Goal: Information Seeking & Learning: Find contact information

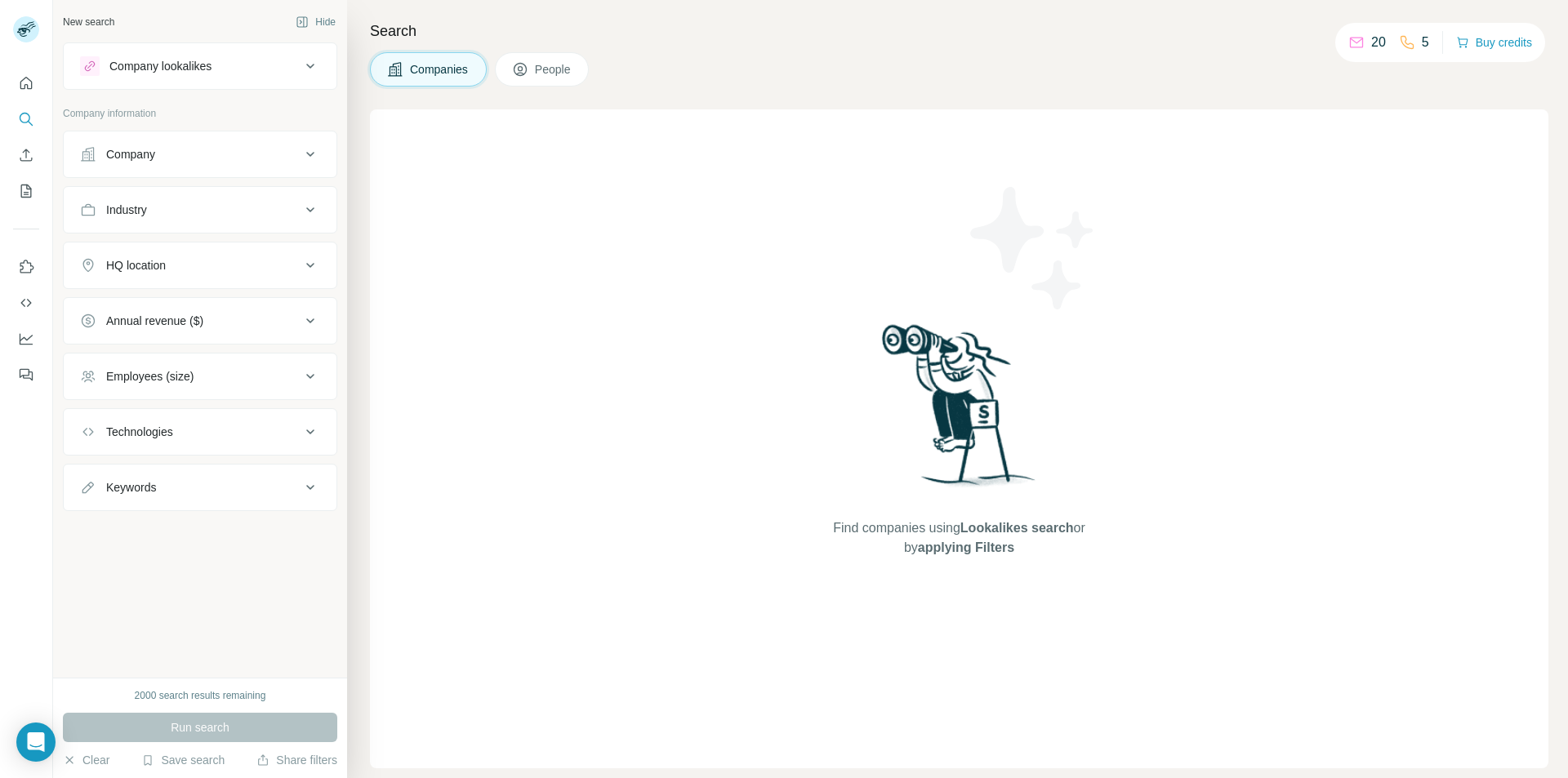
click at [759, 214] on div "Find companies using Lookalikes search or by applying Filters" at bounding box center [959, 439] width 1179 height 659
click at [228, 66] on div "Company lookalikes" at bounding box center [190, 67] width 220 height 20
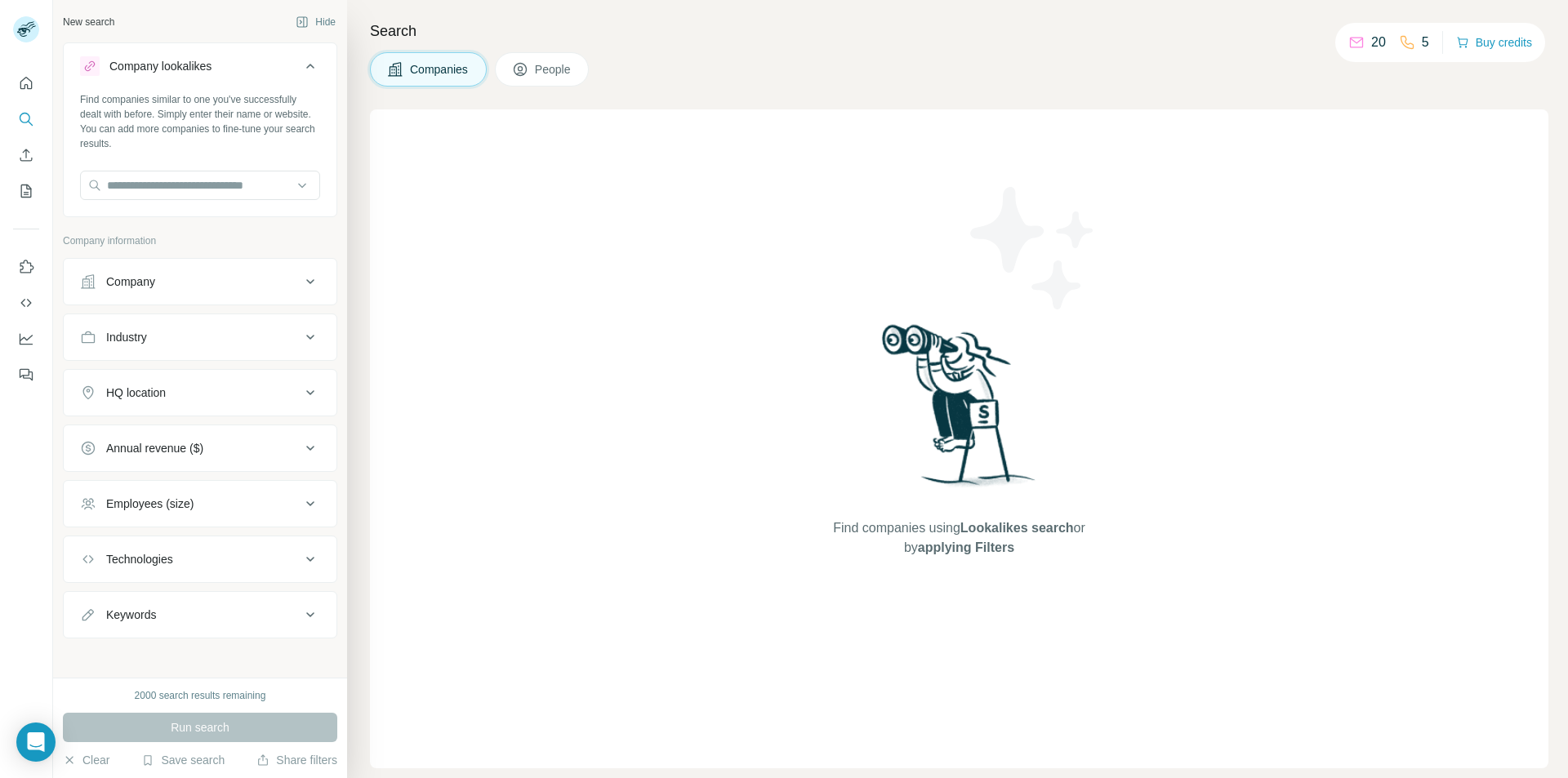
click at [282, 63] on div "Company lookalikes" at bounding box center [190, 67] width 220 height 20
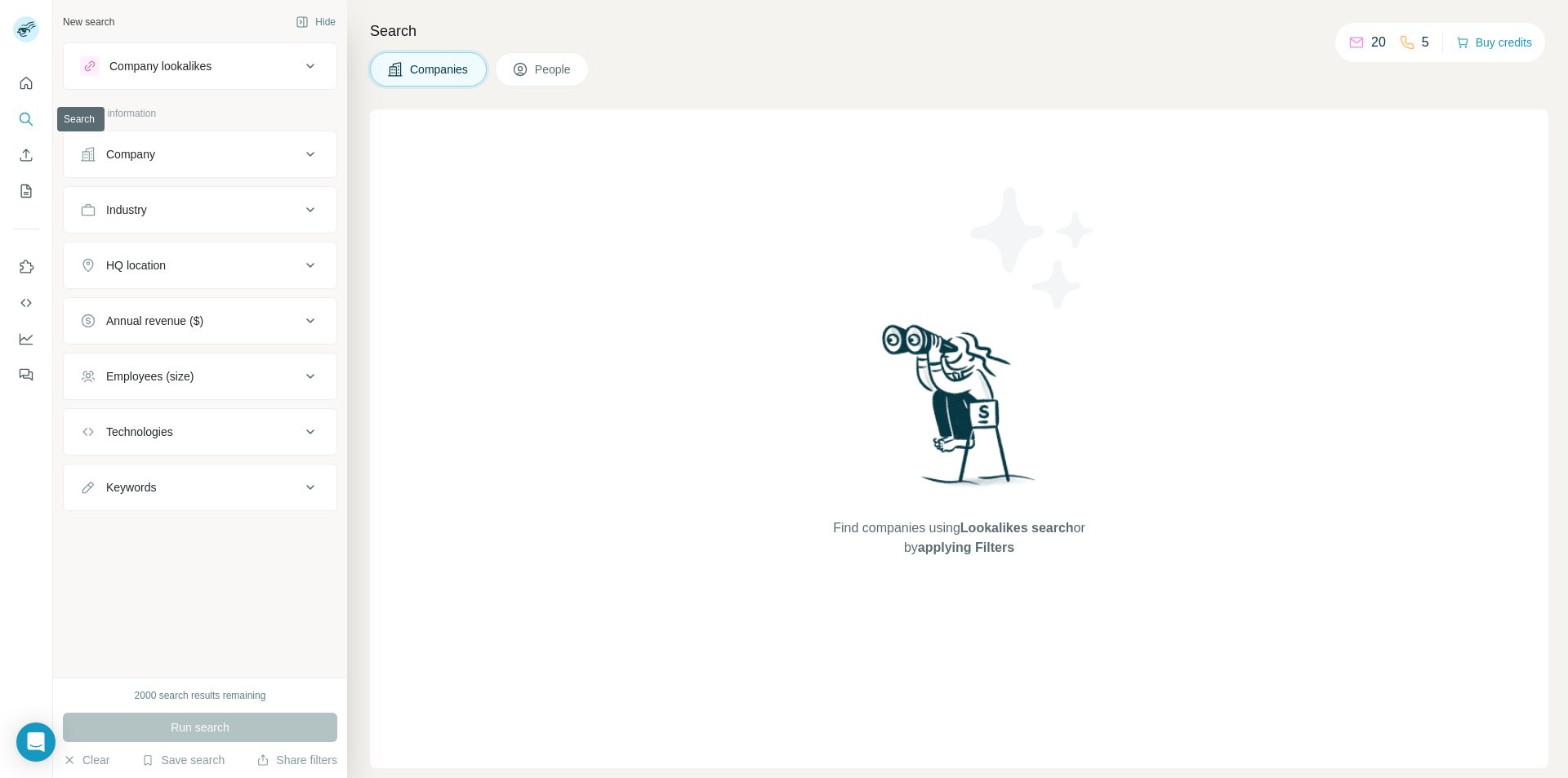
click at [29, 122] on icon "Search" at bounding box center [25, 119] width 17 height 17
click at [522, 75] on icon at bounding box center [519, 69] width 13 height 13
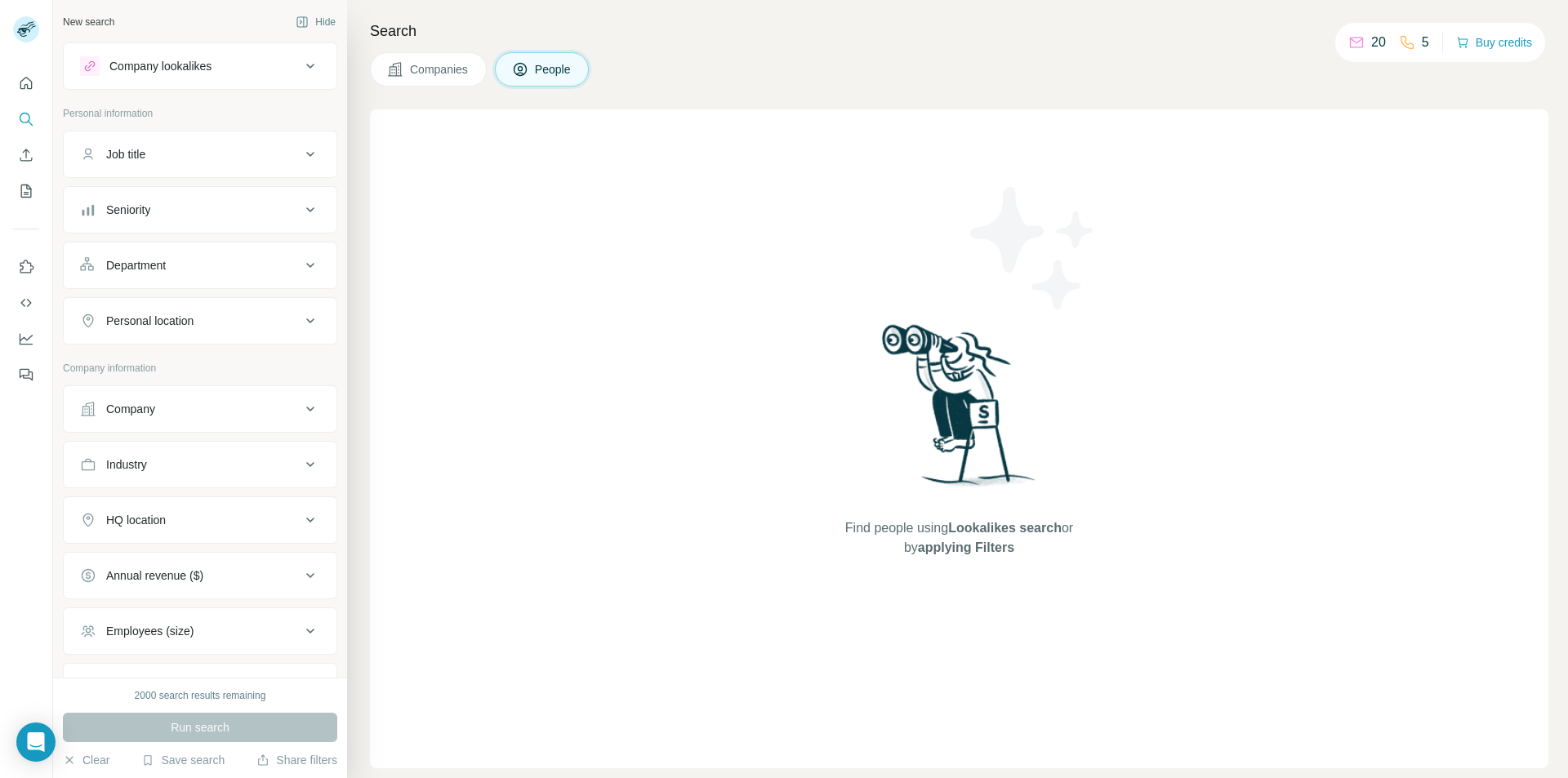
click at [221, 408] on div "Company" at bounding box center [190, 409] width 220 height 17
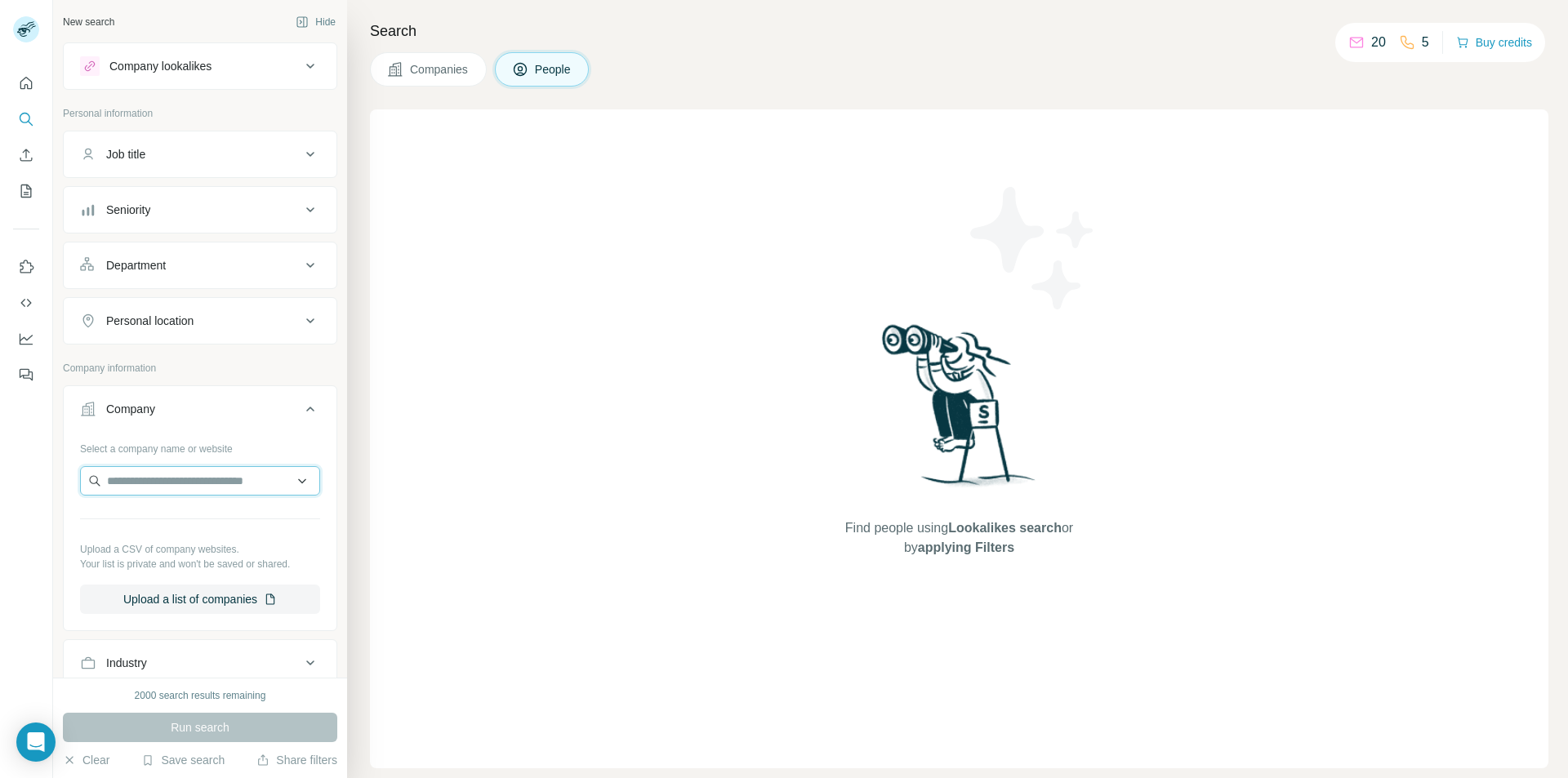
click at [233, 486] on input "text" at bounding box center [200, 481] width 240 height 29
drag, startPoint x: 270, startPoint y: 477, endPoint x: 0, endPoint y: 473, distance: 270.0
click at [0, 473] on div "**********" at bounding box center [784, 389] width 1568 height 778
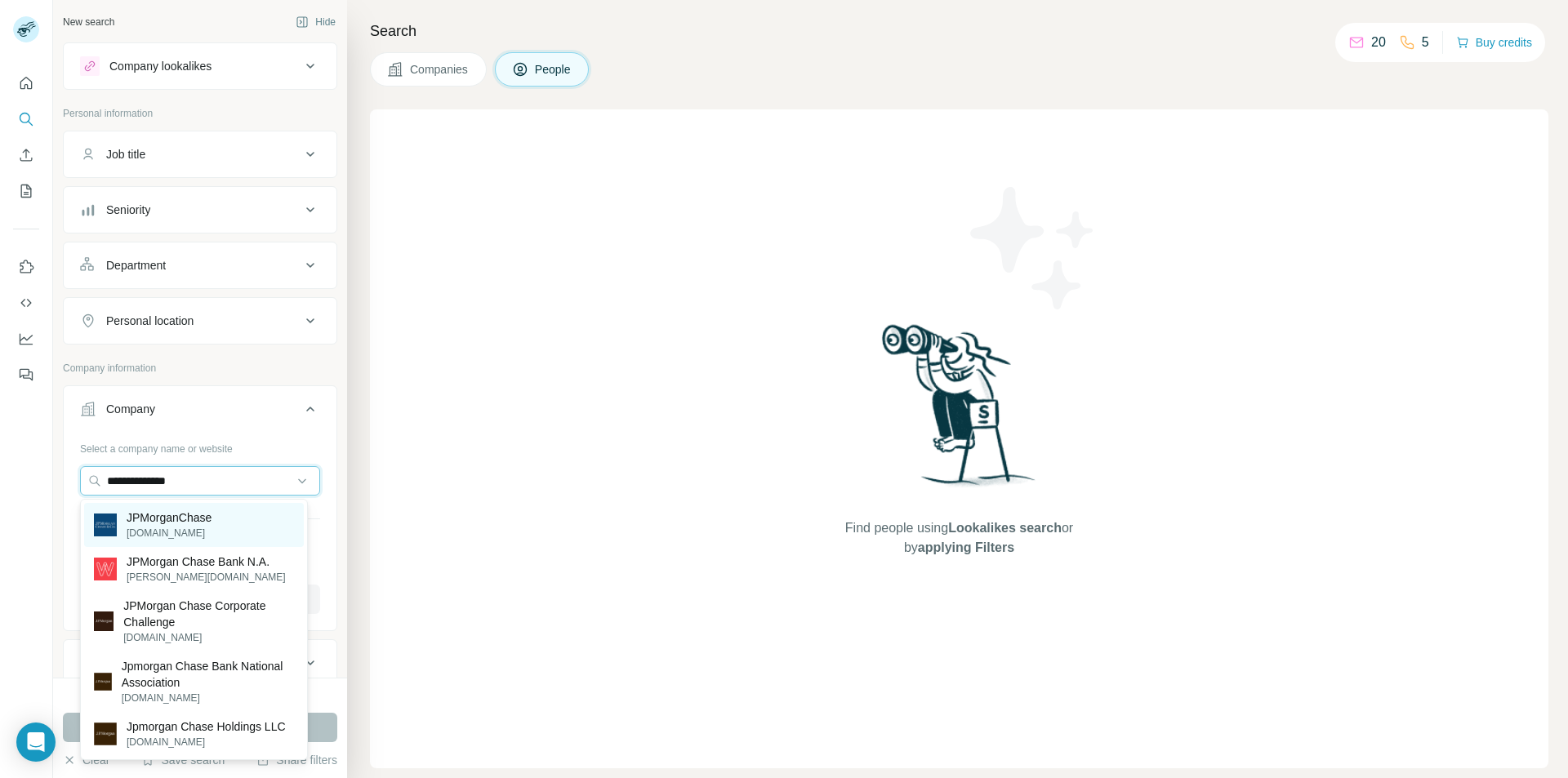
type input "**********"
click at [216, 527] on div "JPMorganChase [DOMAIN_NAME]" at bounding box center [194, 524] width 220 height 44
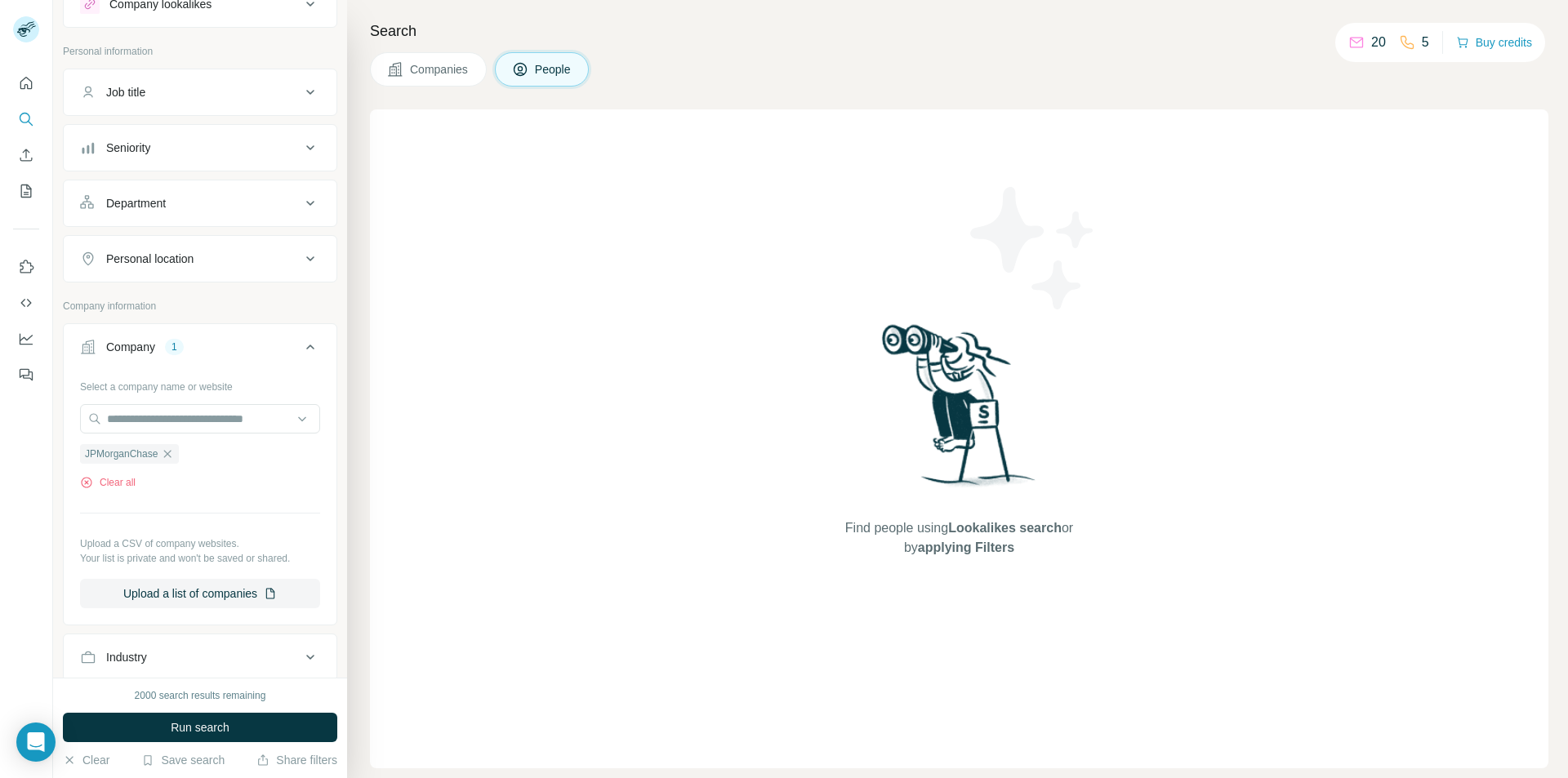
scroll to position [245, 0]
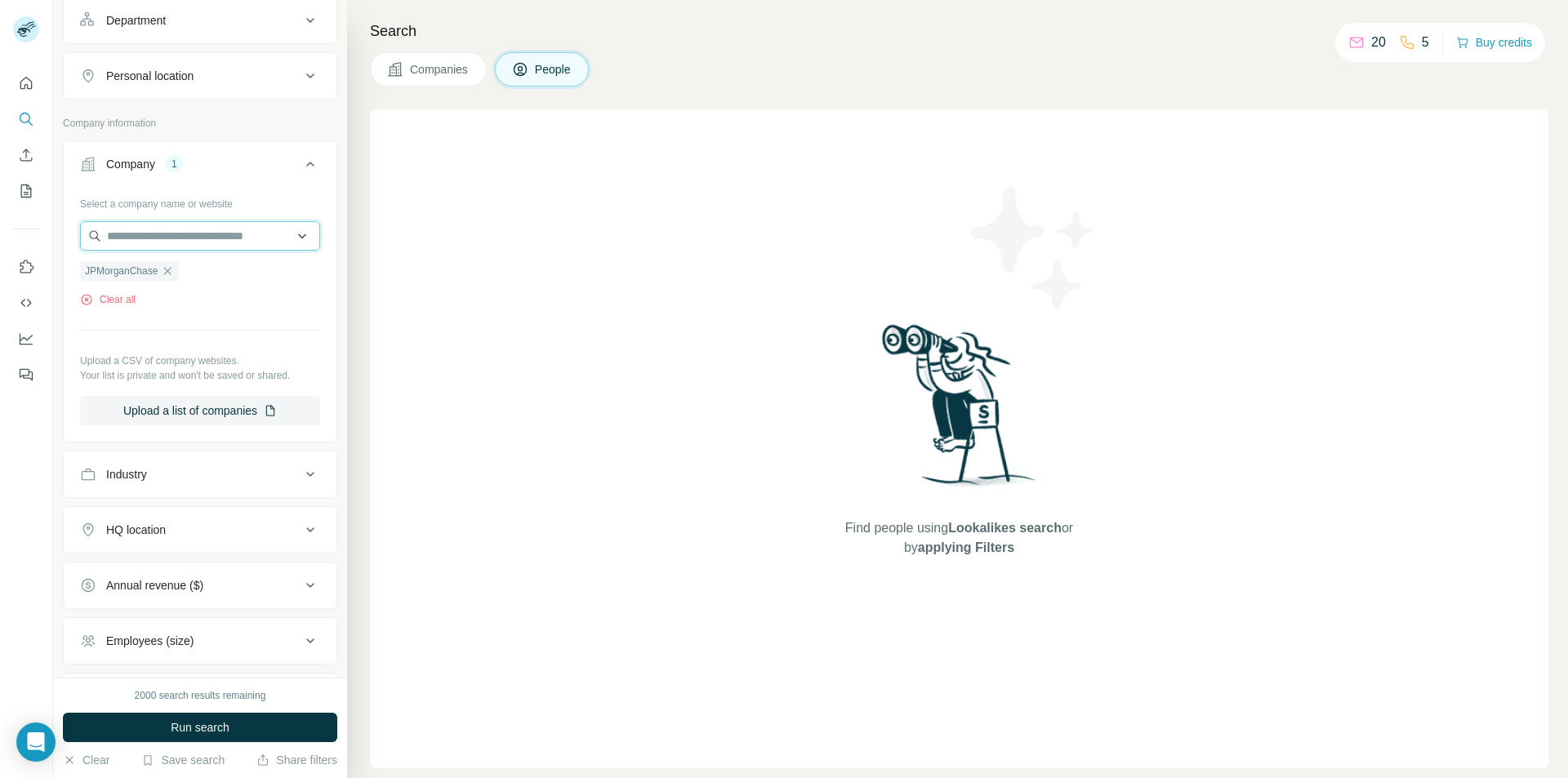
click at [228, 233] on input "text" at bounding box center [200, 236] width 240 height 29
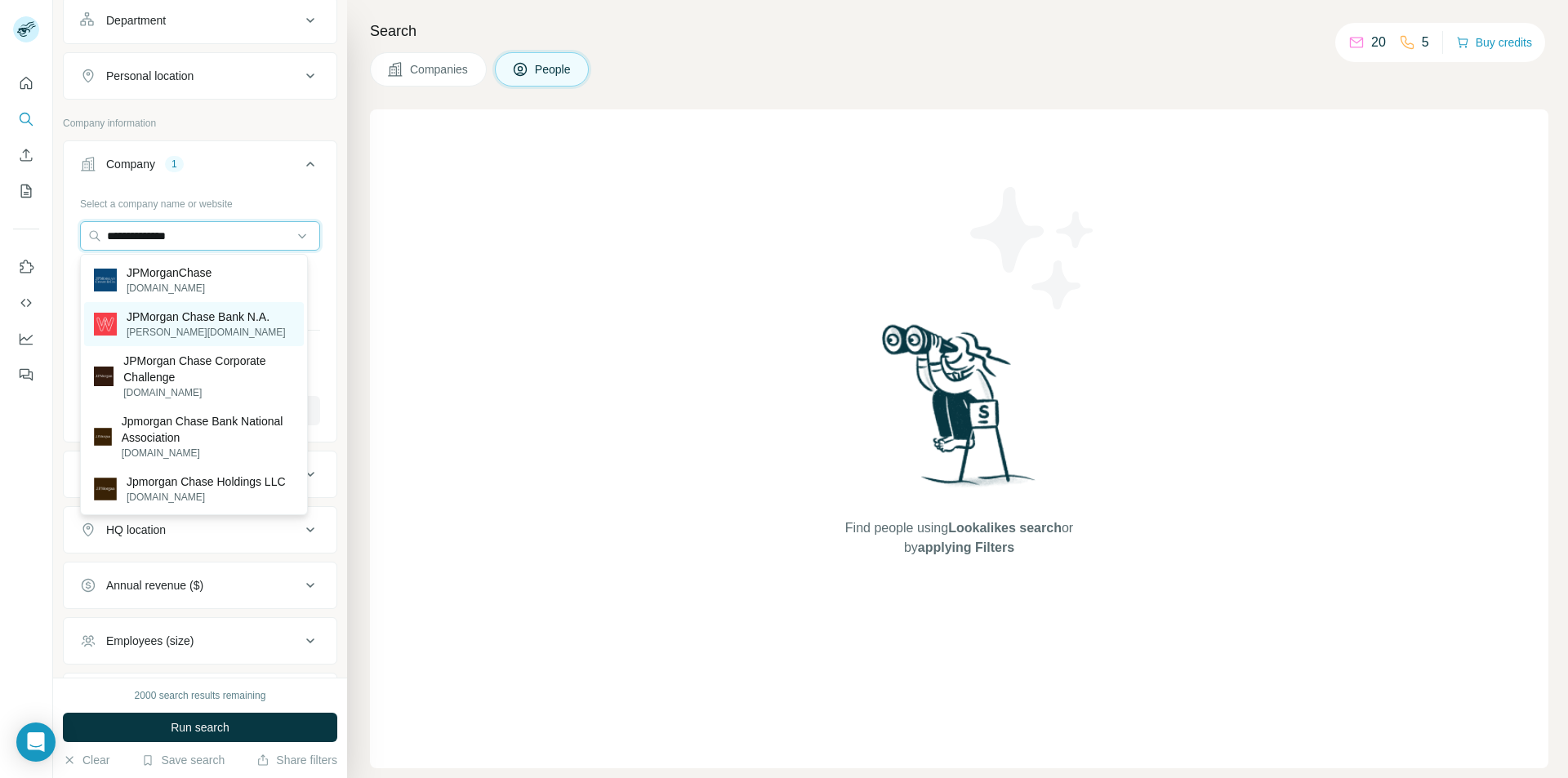
type input "**********"
click at [208, 325] on p "[PERSON_NAME][DOMAIN_NAME]" at bounding box center [206, 332] width 160 height 15
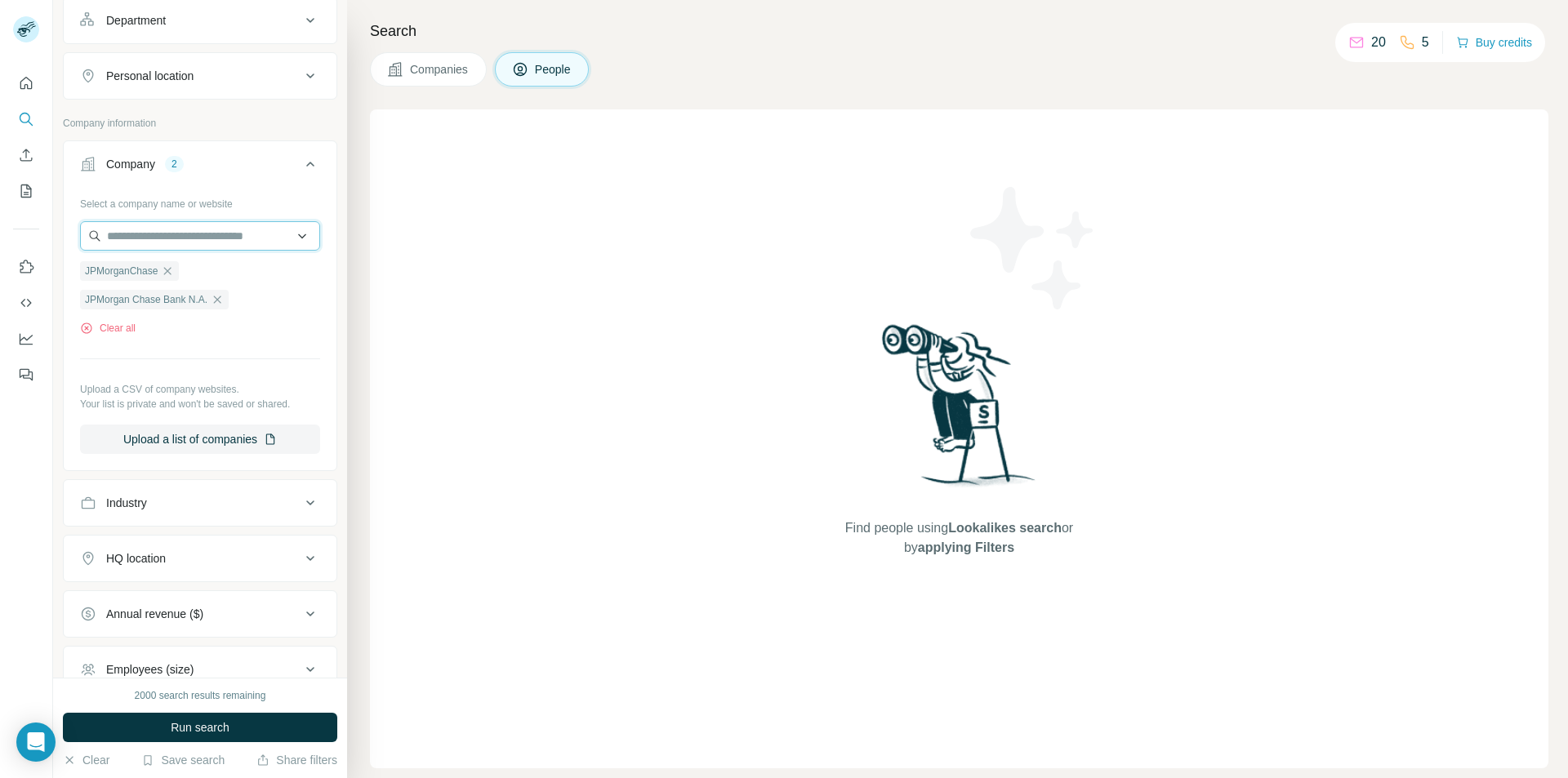
click at [233, 242] on input "text" at bounding box center [200, 236] width 240 height 29
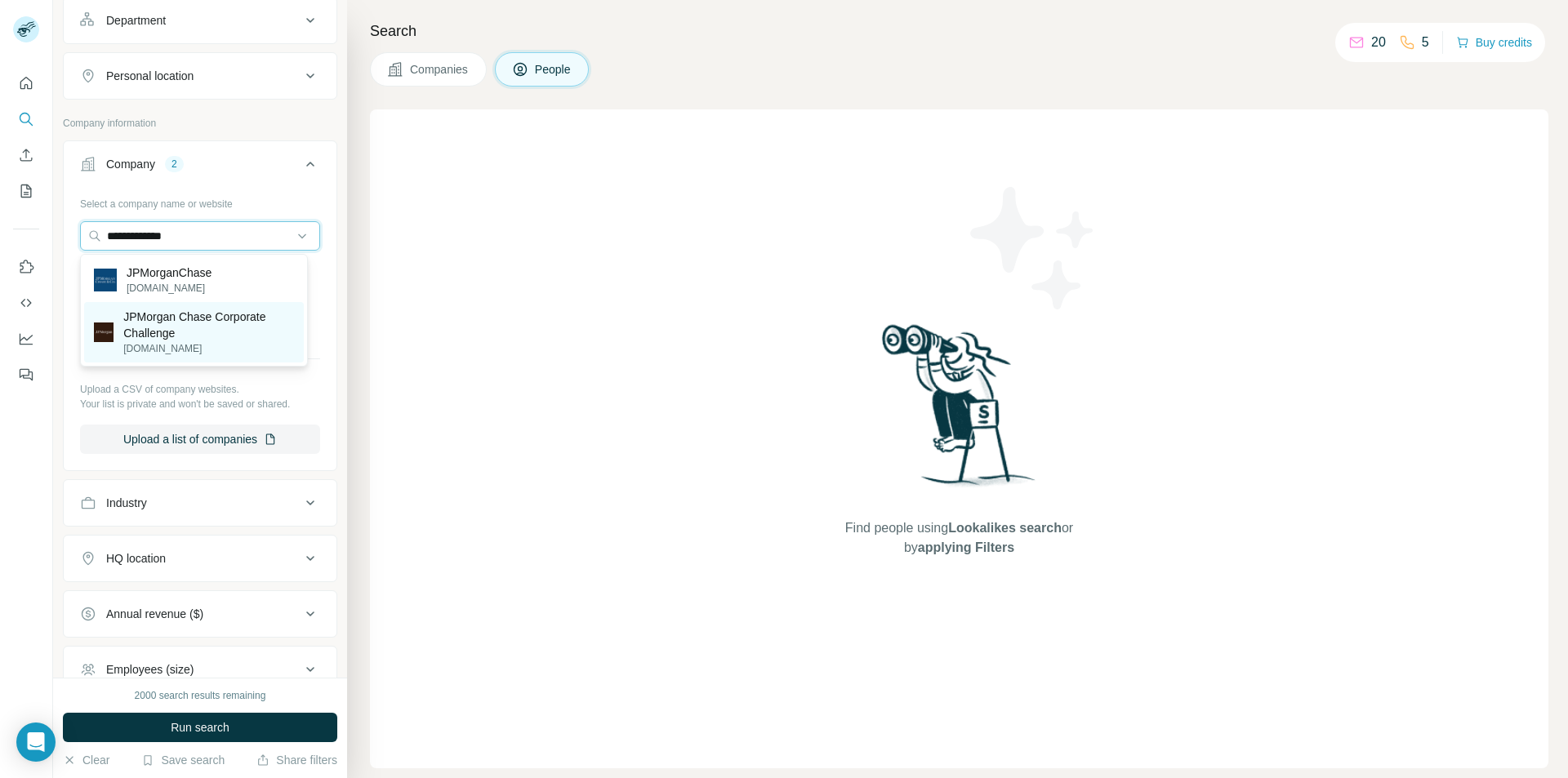
type input "**********"
click at [253, 334] on p "JPMorgan Chase Corporate Challenge" at bounding box center [209, 324] width 171 height 32
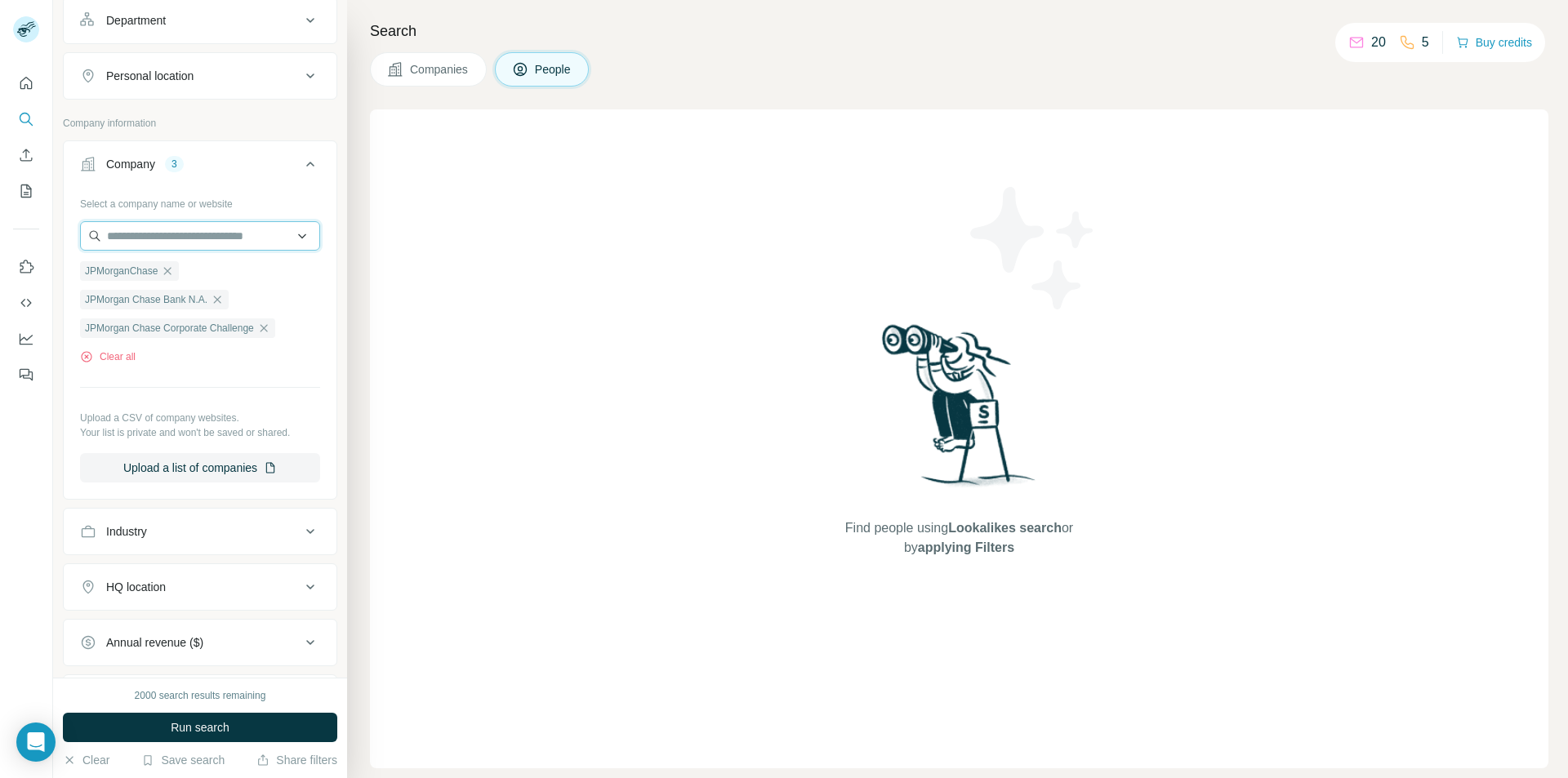
click at [230, 239] on input "text" at bounding box center [200, 236] width 240 height 29
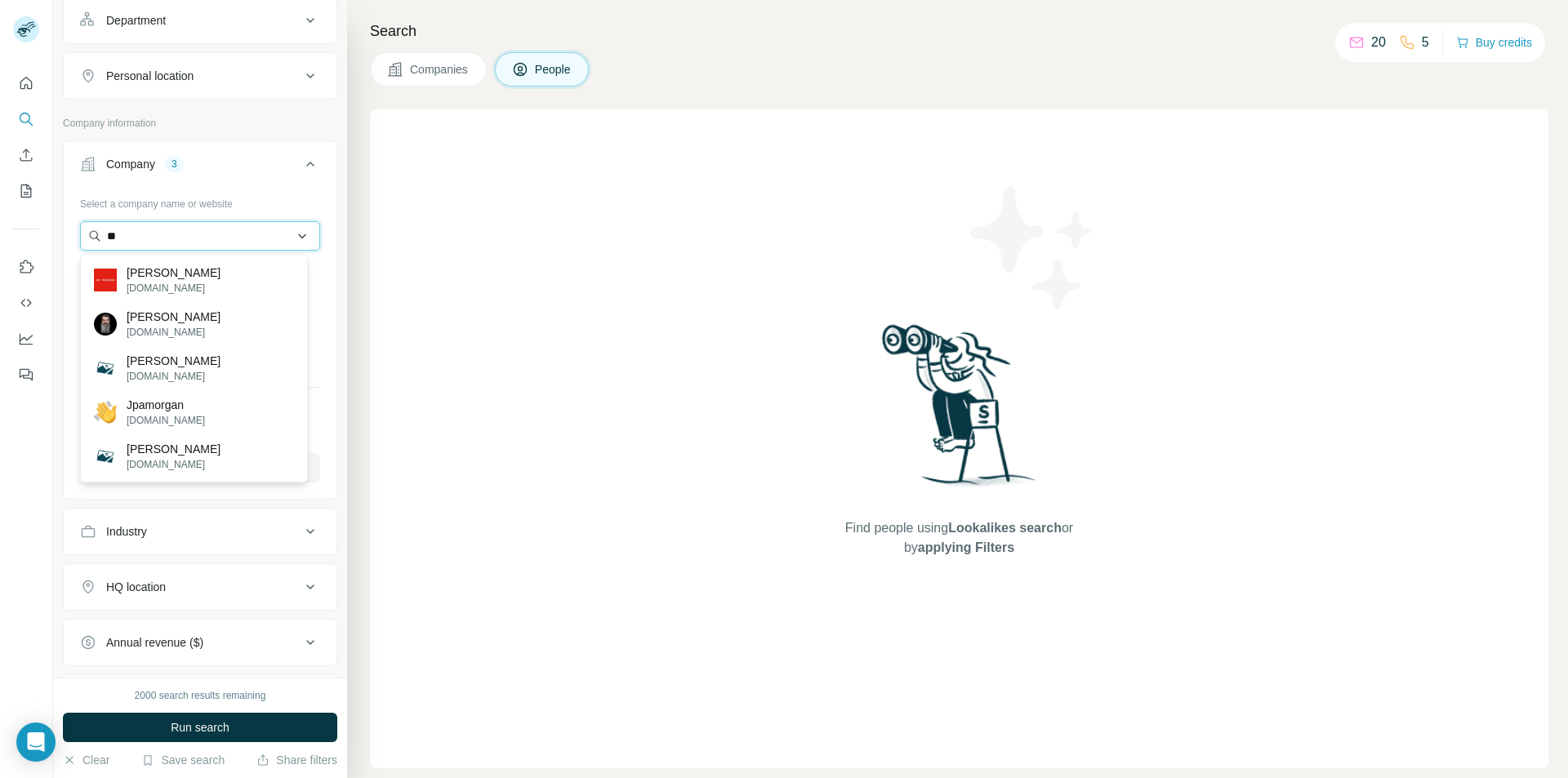
type input "*"
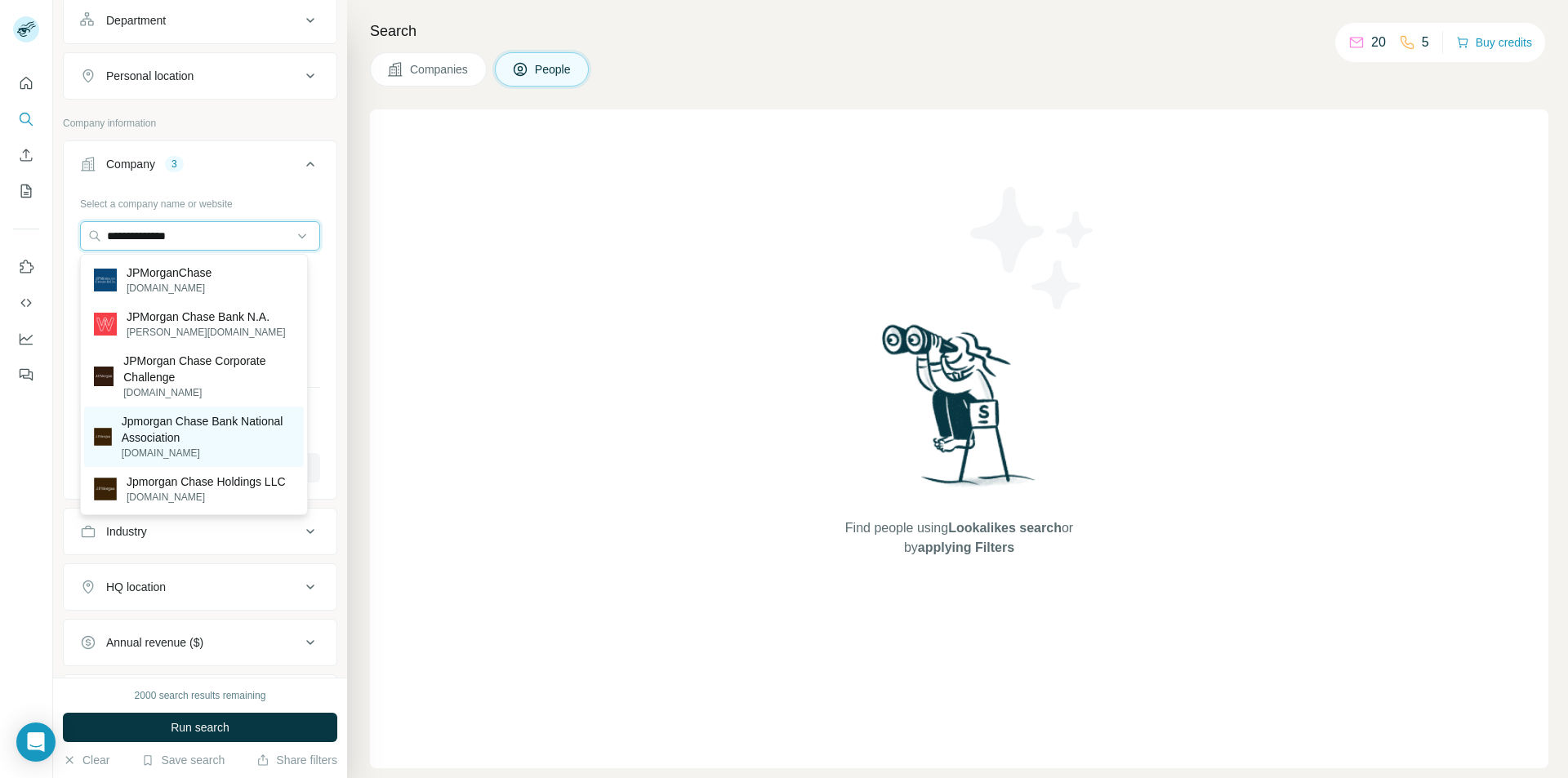
type input "**********"
click at [246, 432] on p "Jpmorgan Chase Bank National Association" at bounding box center [208, 429] width 172 height 32
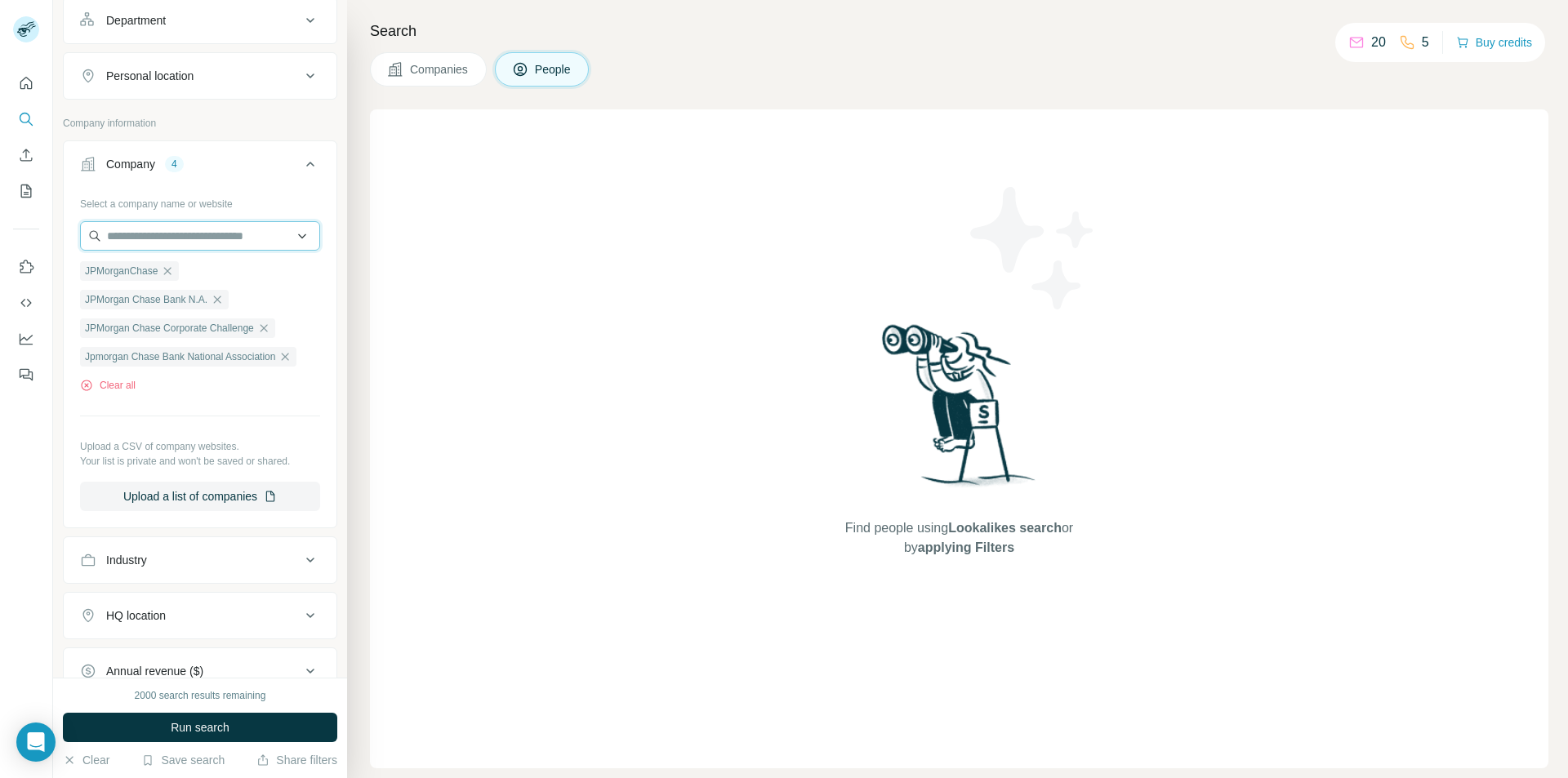
click at [198, 232] on input "text" at bounding box center [200, 236] width 240 height 29
type input "*"
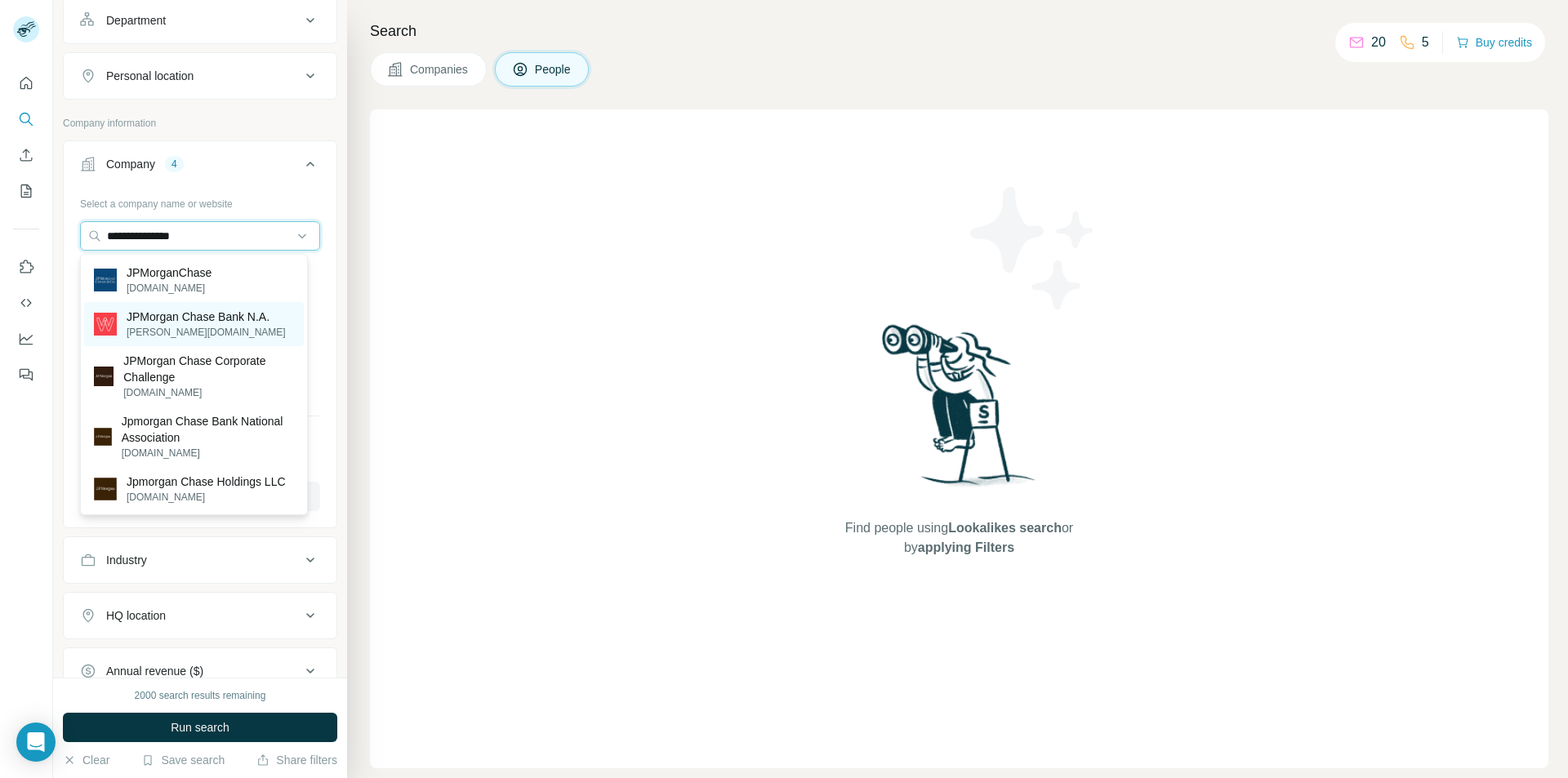
type input "**********"
click at [261, 331] on p "[PERSON_NAME][DOMAIN_NAME]" at bounding box center [206, 332] width 160 height 15
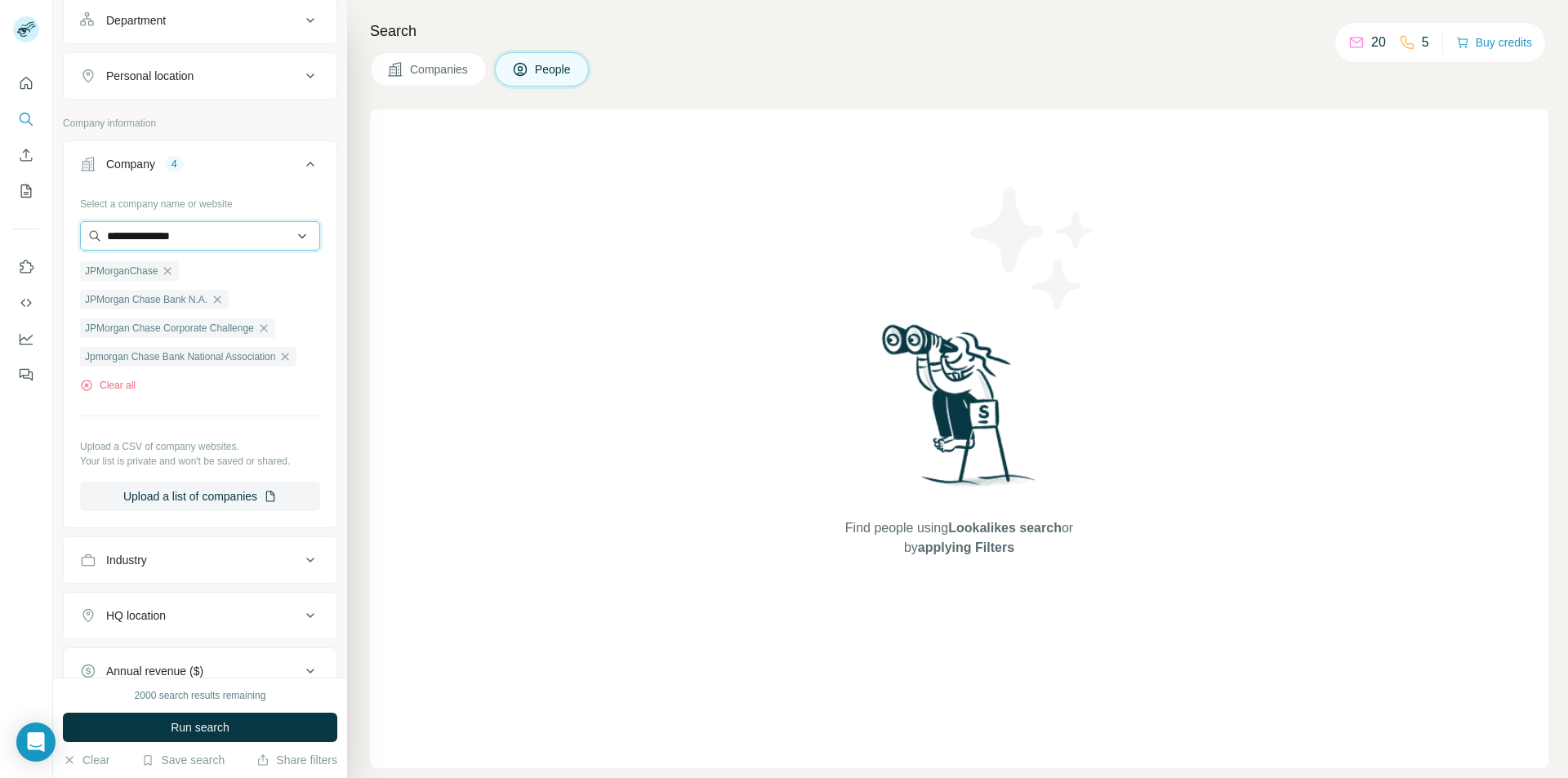
click at [248, 247] on input "**********" at bounding box center [200, 236] width 240 height 29
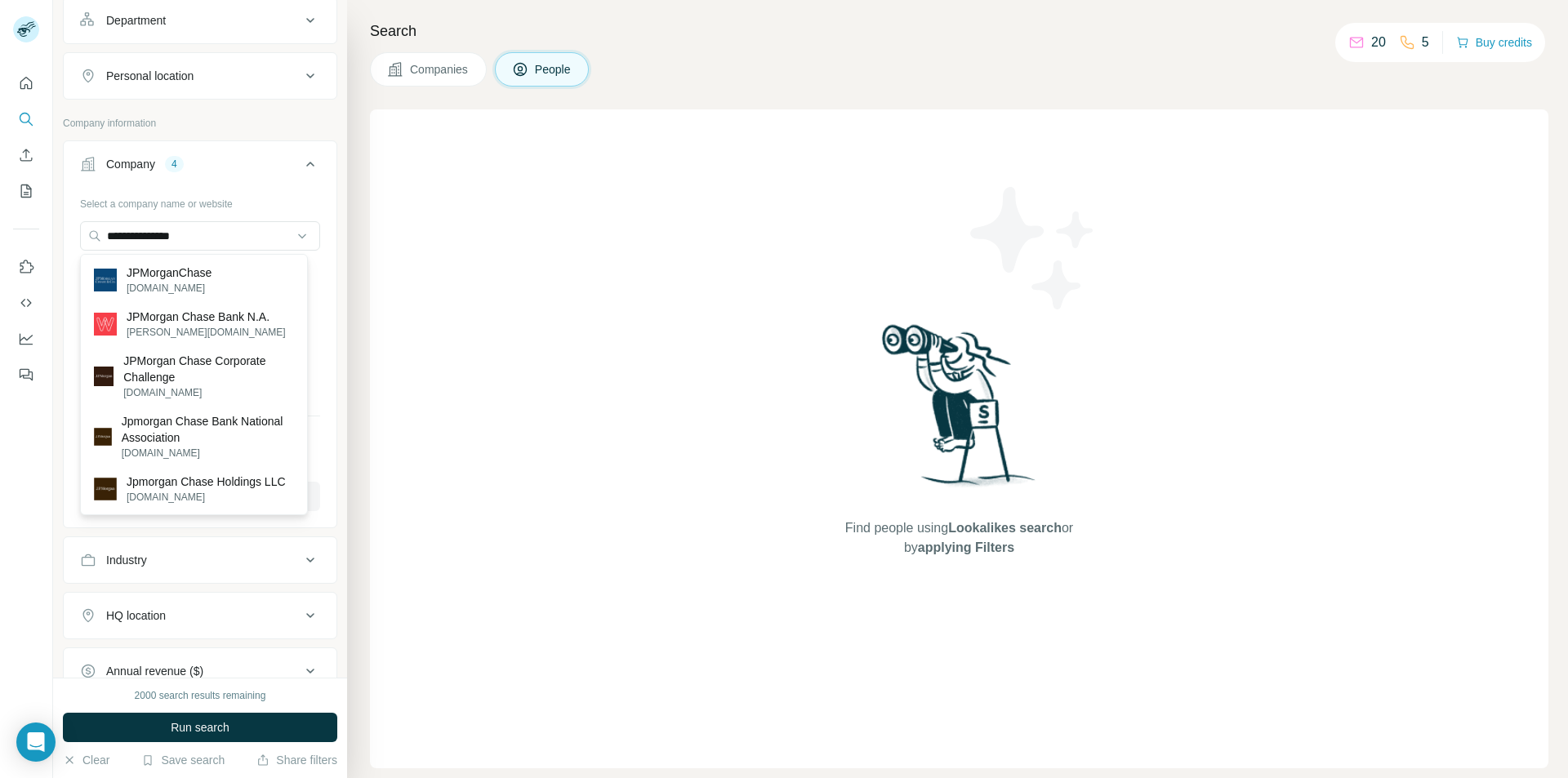
click at [245, 478] on p "Jpmorgan Chase Holdings LLC" at bounding box center [206, 481] width 160 height 17
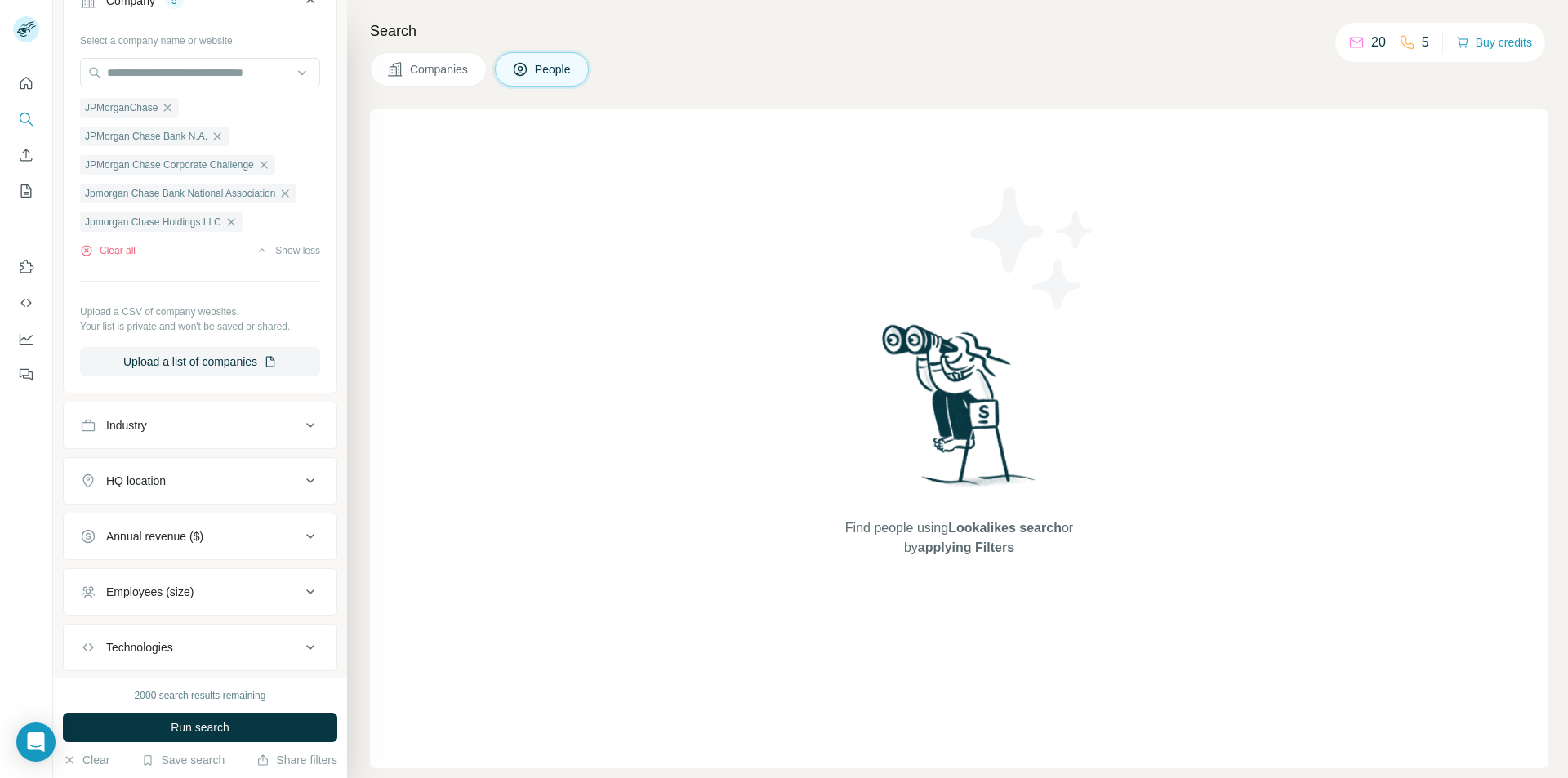
scroll to position [490, 0]
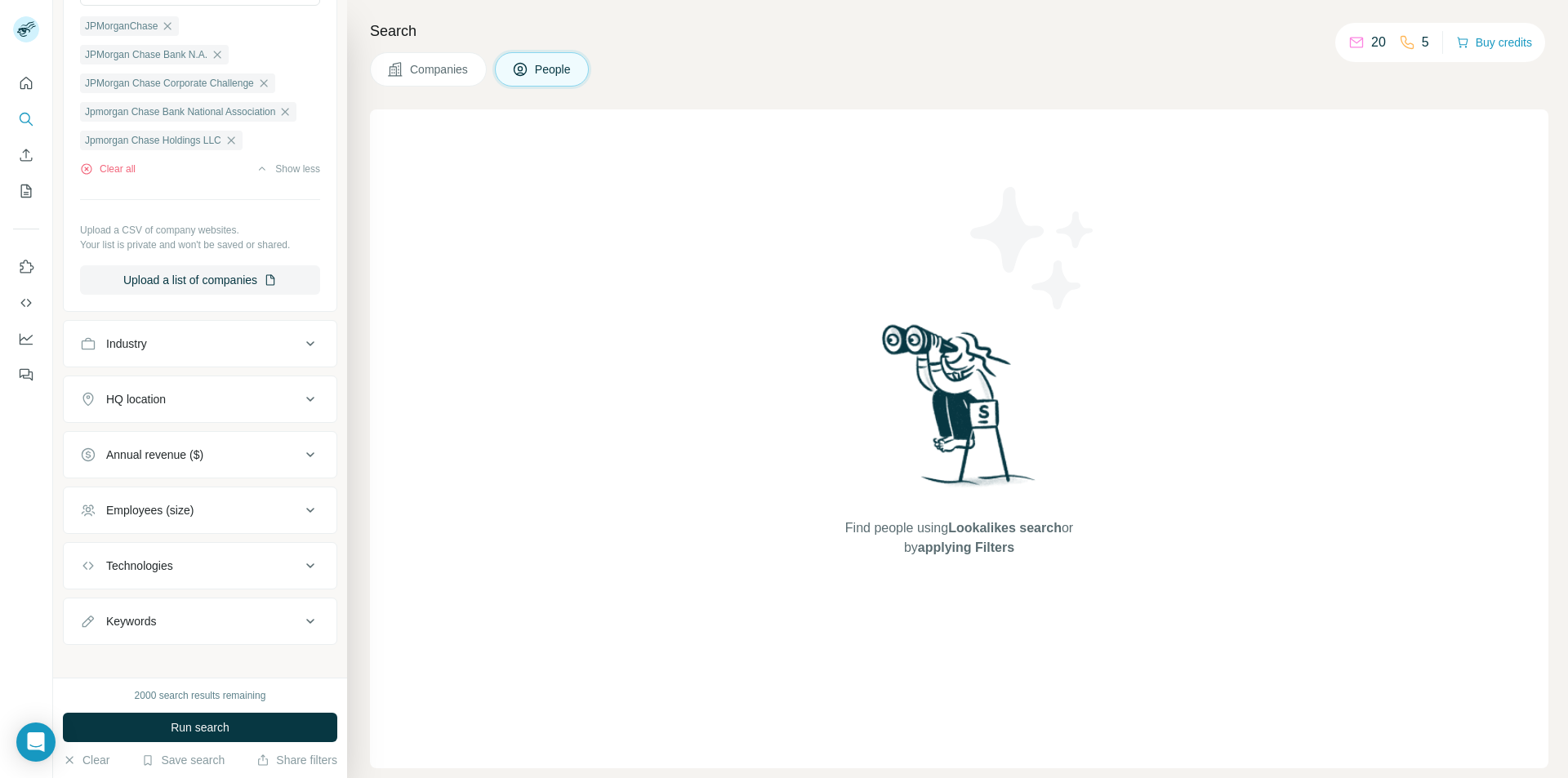
click at [240, 405] on div "HQ location" at bounding box center [190, 399] width 220 height 17
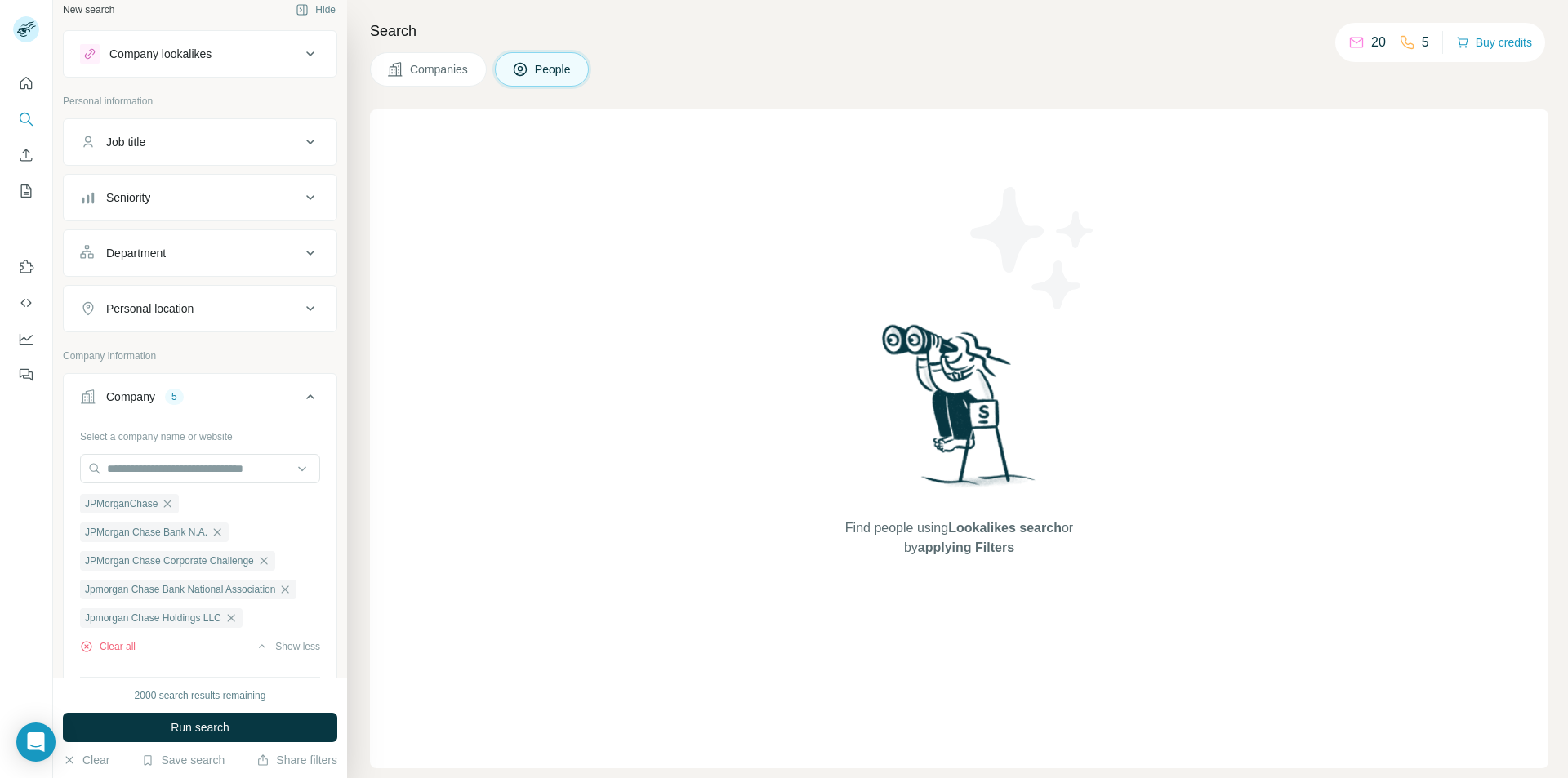
scroll to position [0, 0]
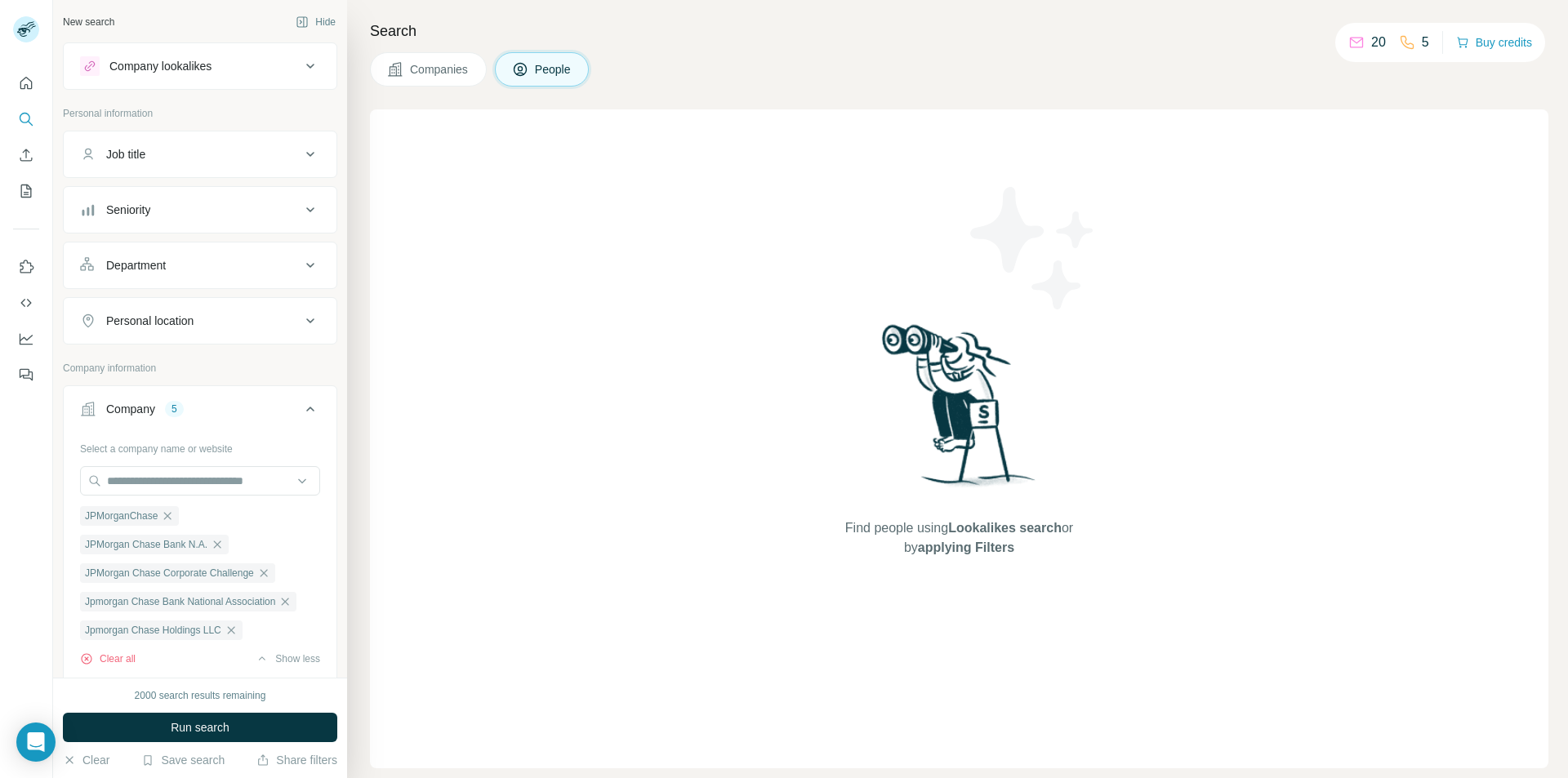
click at [301, 313] on icon at bounding box center [311, 321] width 20 height 20
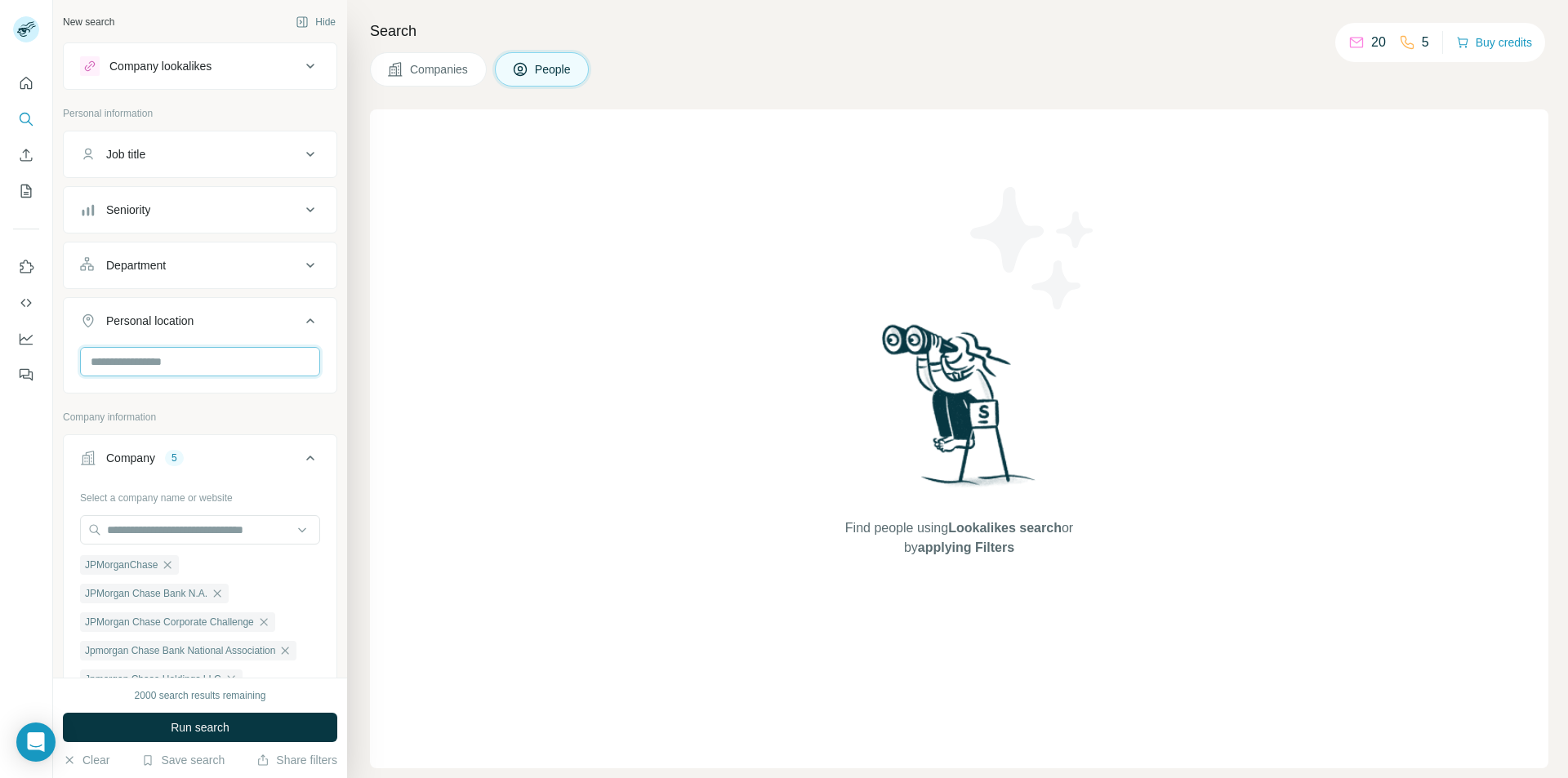
click at [243, 368] on input "text" at bounding box center [200, 362] width 240 height 29
type input "*****"
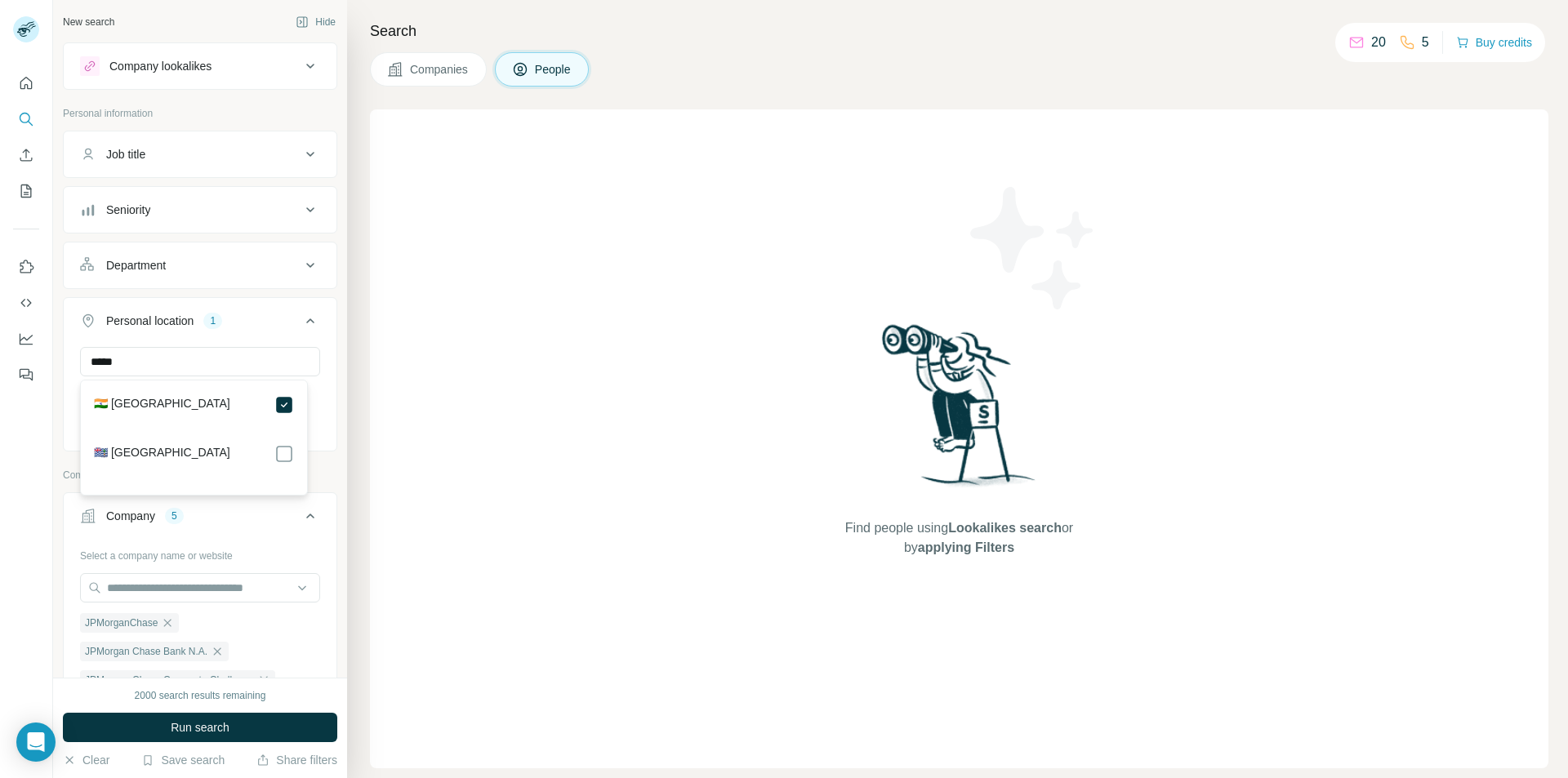
click at [277, 268] on div "Department" at bounding box center [190, 266] width 220 height 17
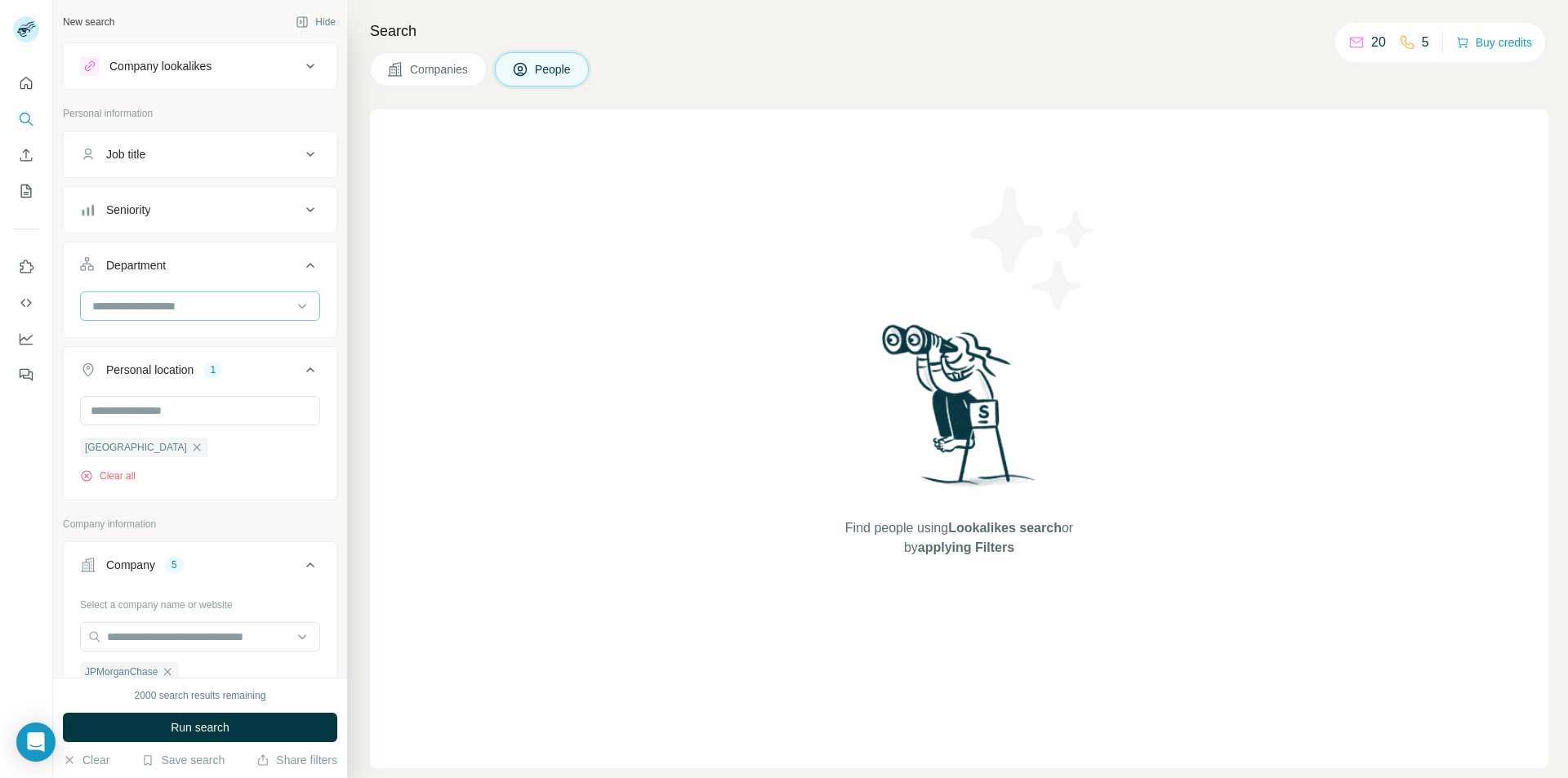
click at [245, 298] on input at bounding box center [192, 306] width 202 height 18
click at [356, 382] on div "Search Companies People Find people using Lookalikes search or by applying Filt…" at bounding box center [957, 389] width 1221 height 778
click at [244, 209] on div "Seniority" at bounding box center [190, 210] width 220 height 17
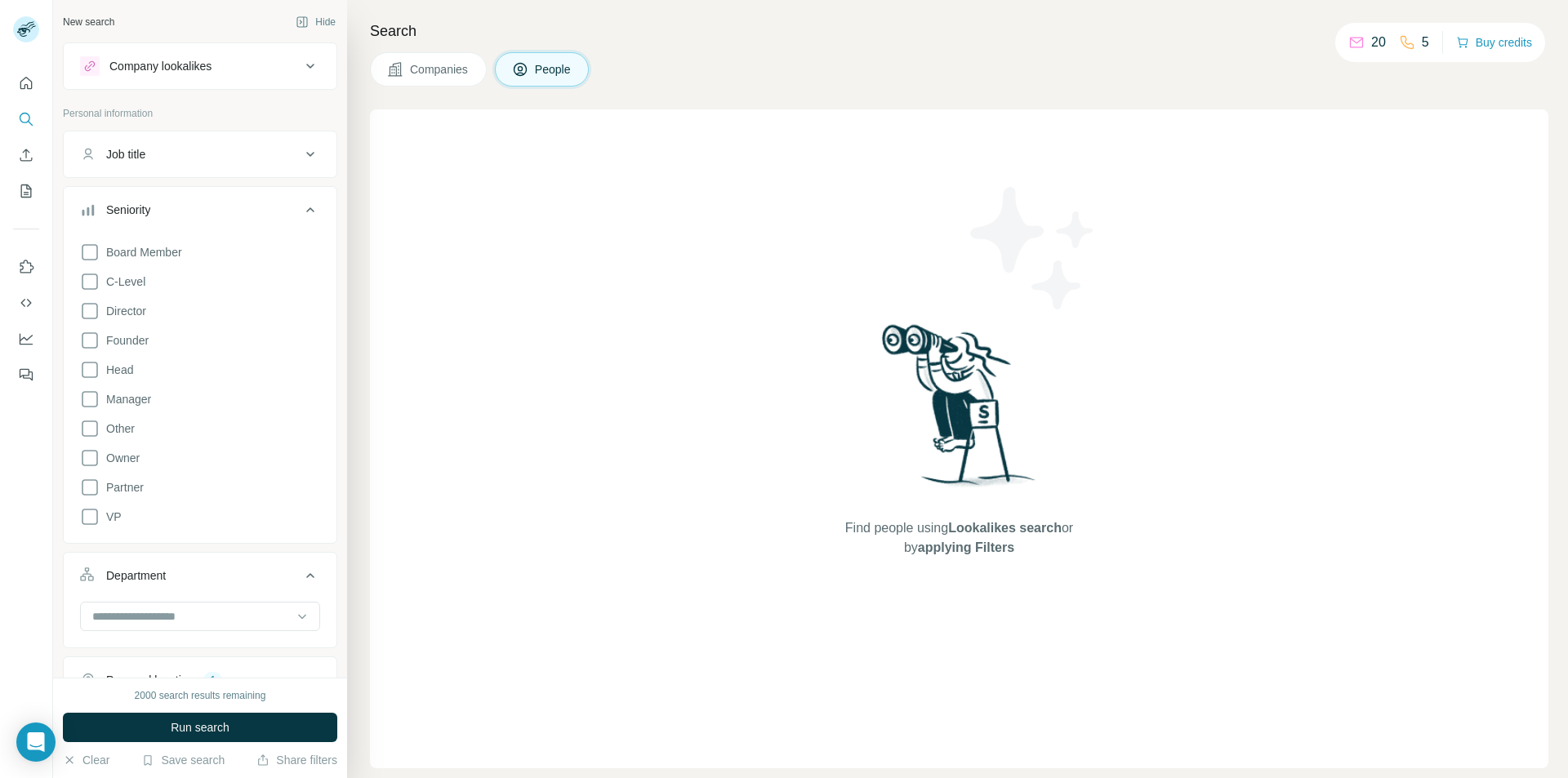
click at [250, 156] on div "Job title" at bounding box center [190, 154] width 220 height 17
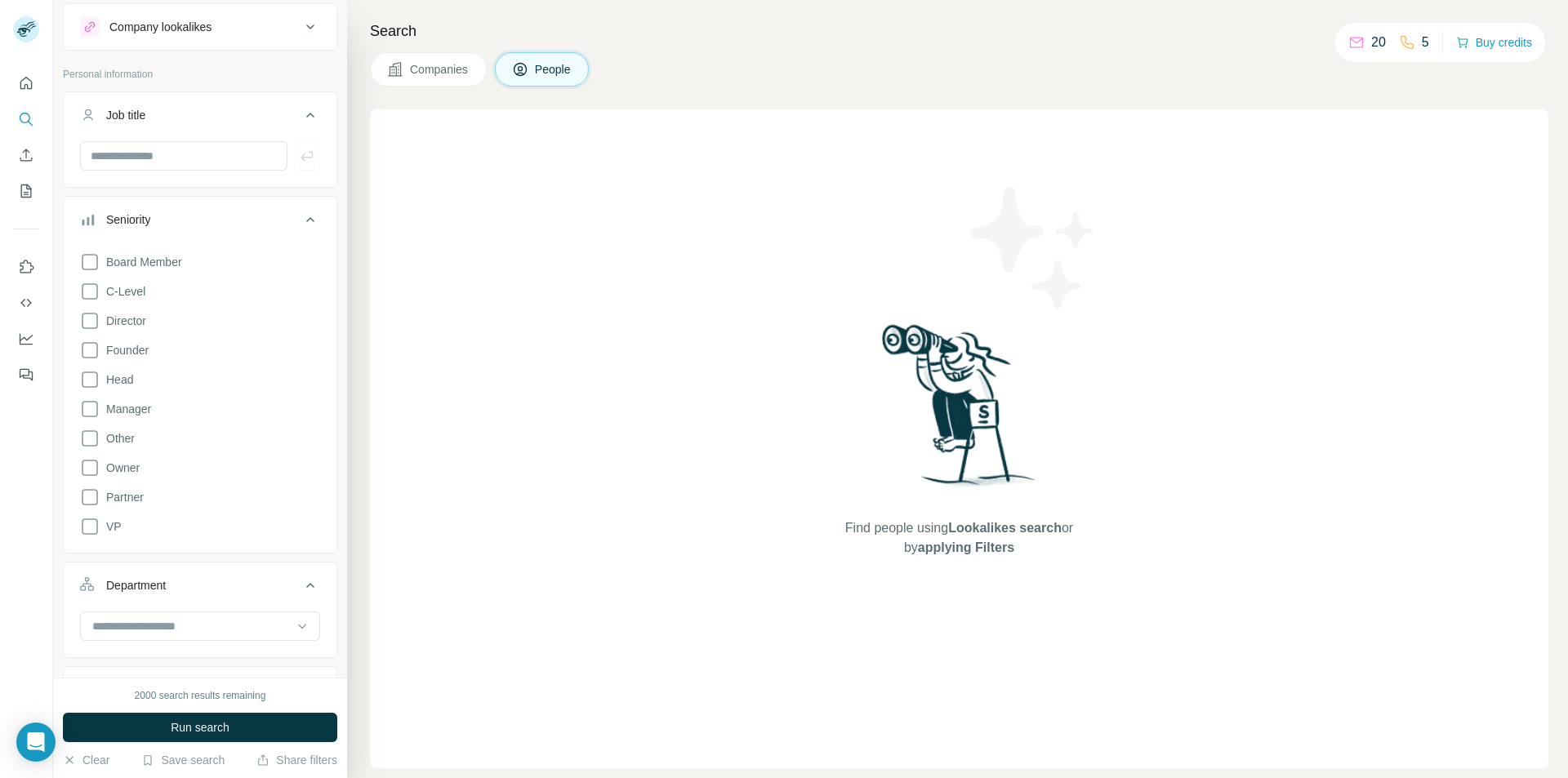
scroll to position [0, 0]
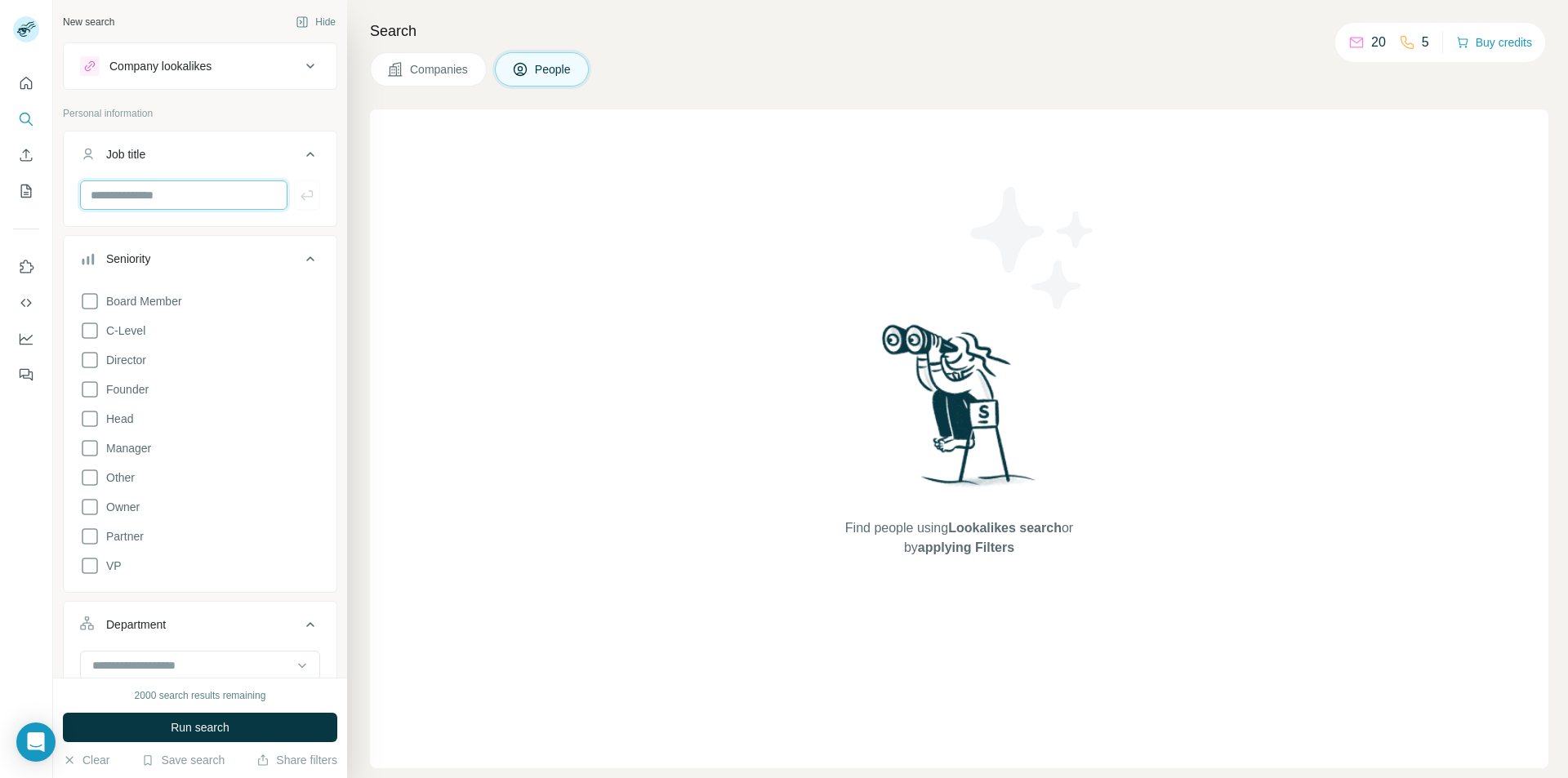
click at [235, 194] on input "text" at bounding box center [184, 195] width 208 height 29
click at [301, 153] on icon at bounding box center [311, 155] width 20 height 20
click at [307, 206] on icon at bounding box center [311, 210] width 20 height 20
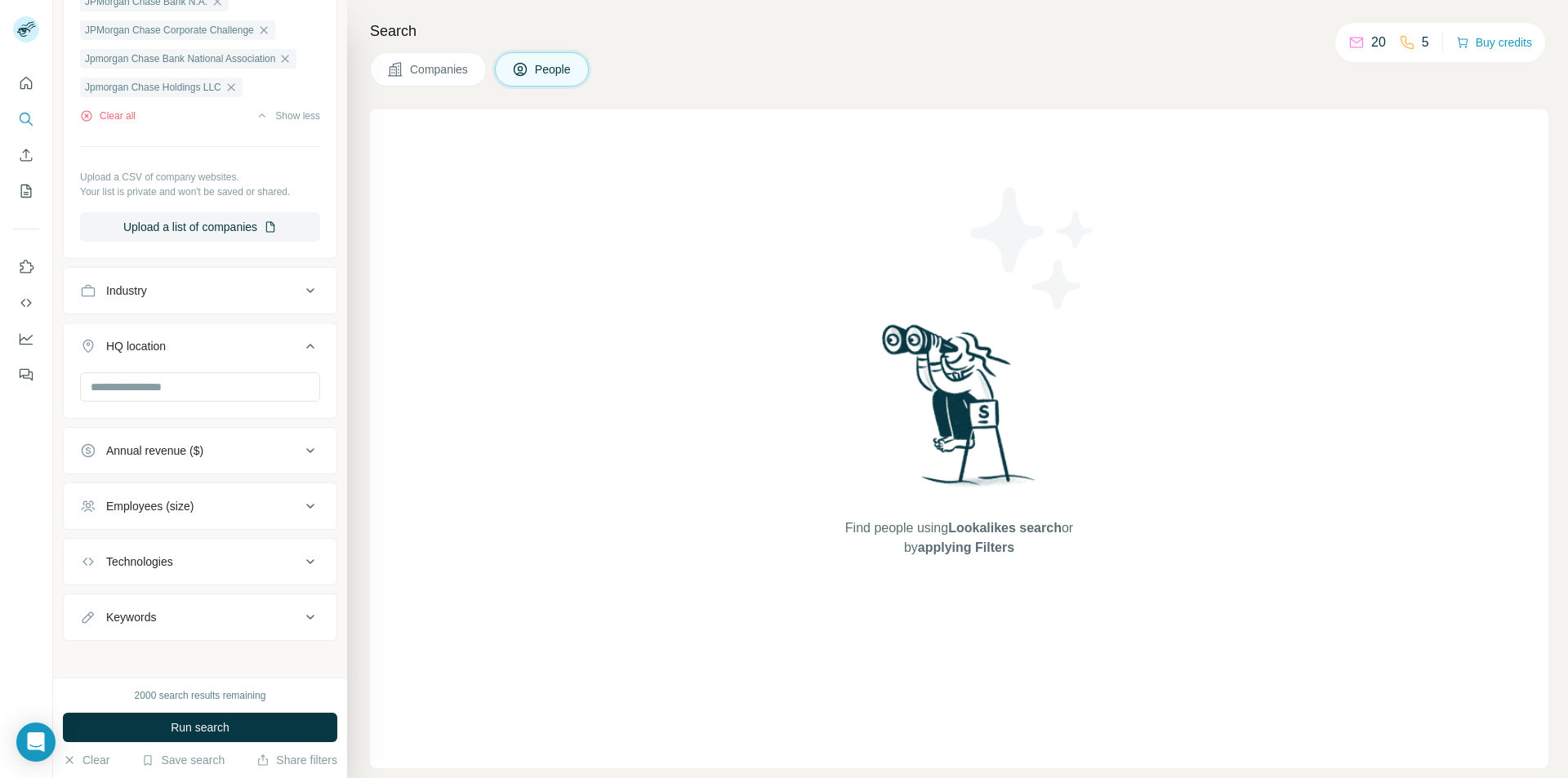
scroll to position [708, 0]
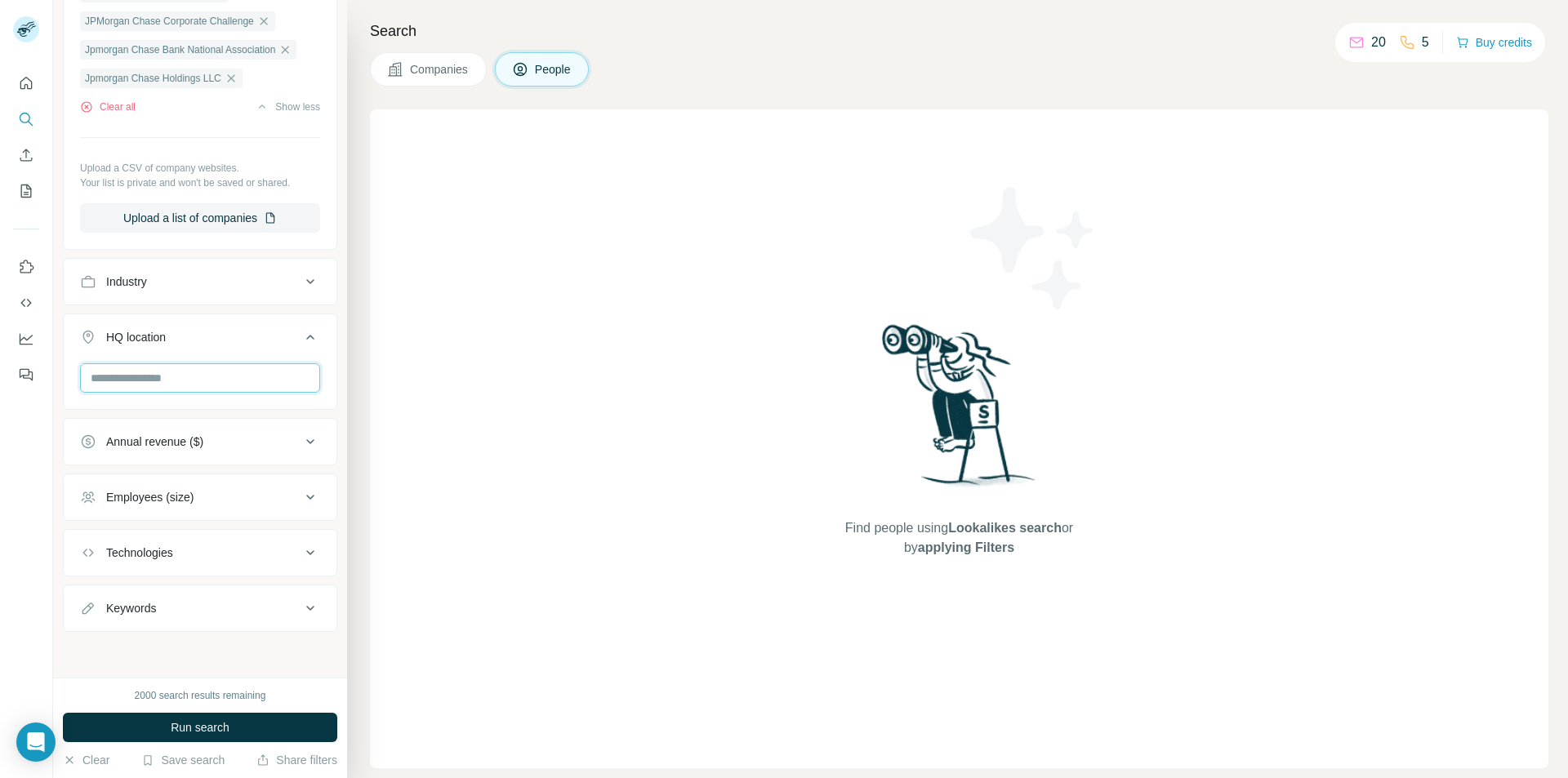
click at [238, 383] on input "text" at bounding box center [200, 378] width 240 height 29
click at [427, 475] on div "Find people using Lookalikes search or by applying Filters" at bounding box center [959, 439] width 1179 height 659
click at [193, 713] on button "Run search" at bounding box center [200, 728] width 274 height 29
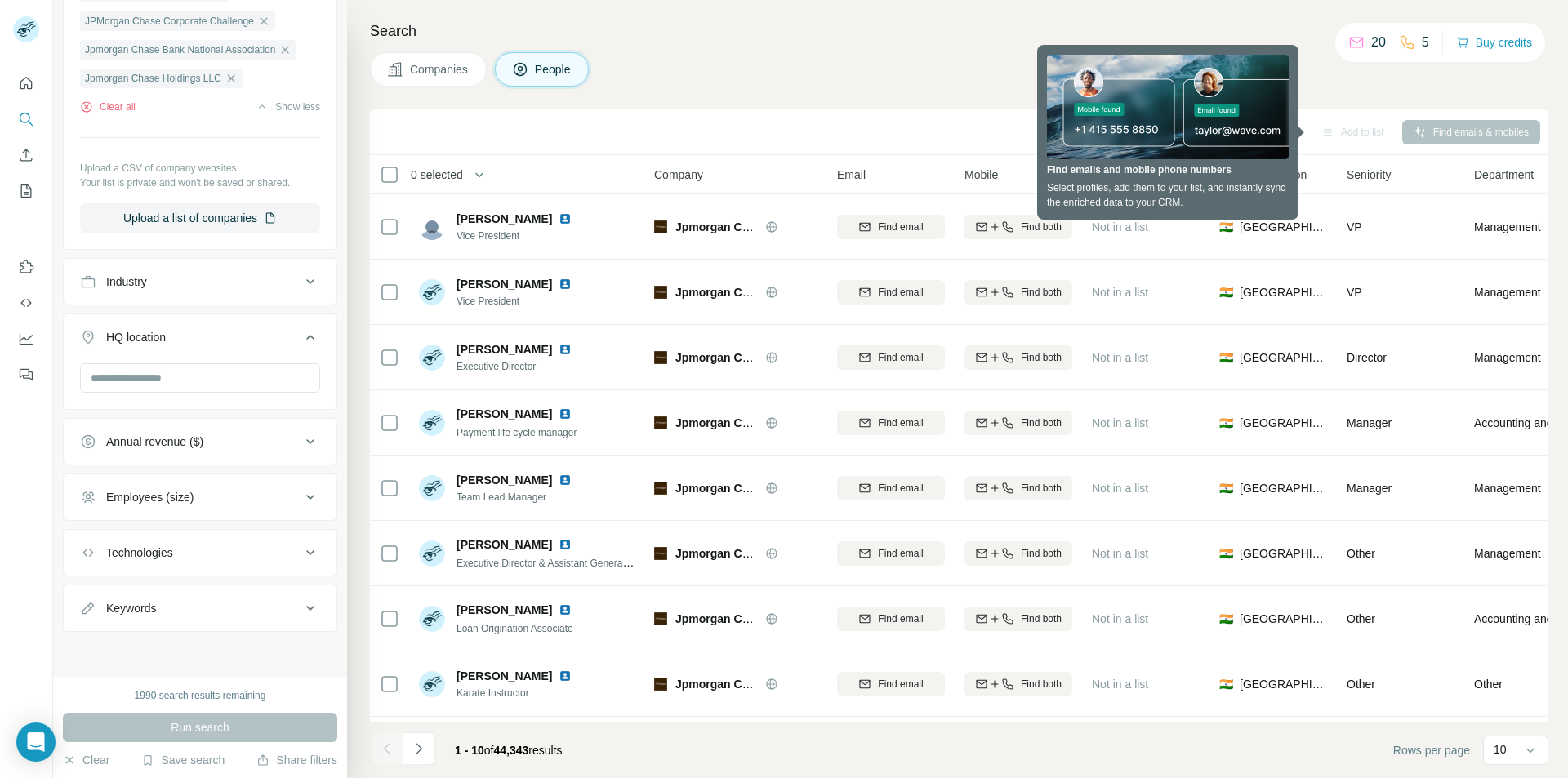
click at [1360, 130] on div "Add to list" at bounding box center [1353, 132] width 86 height 24
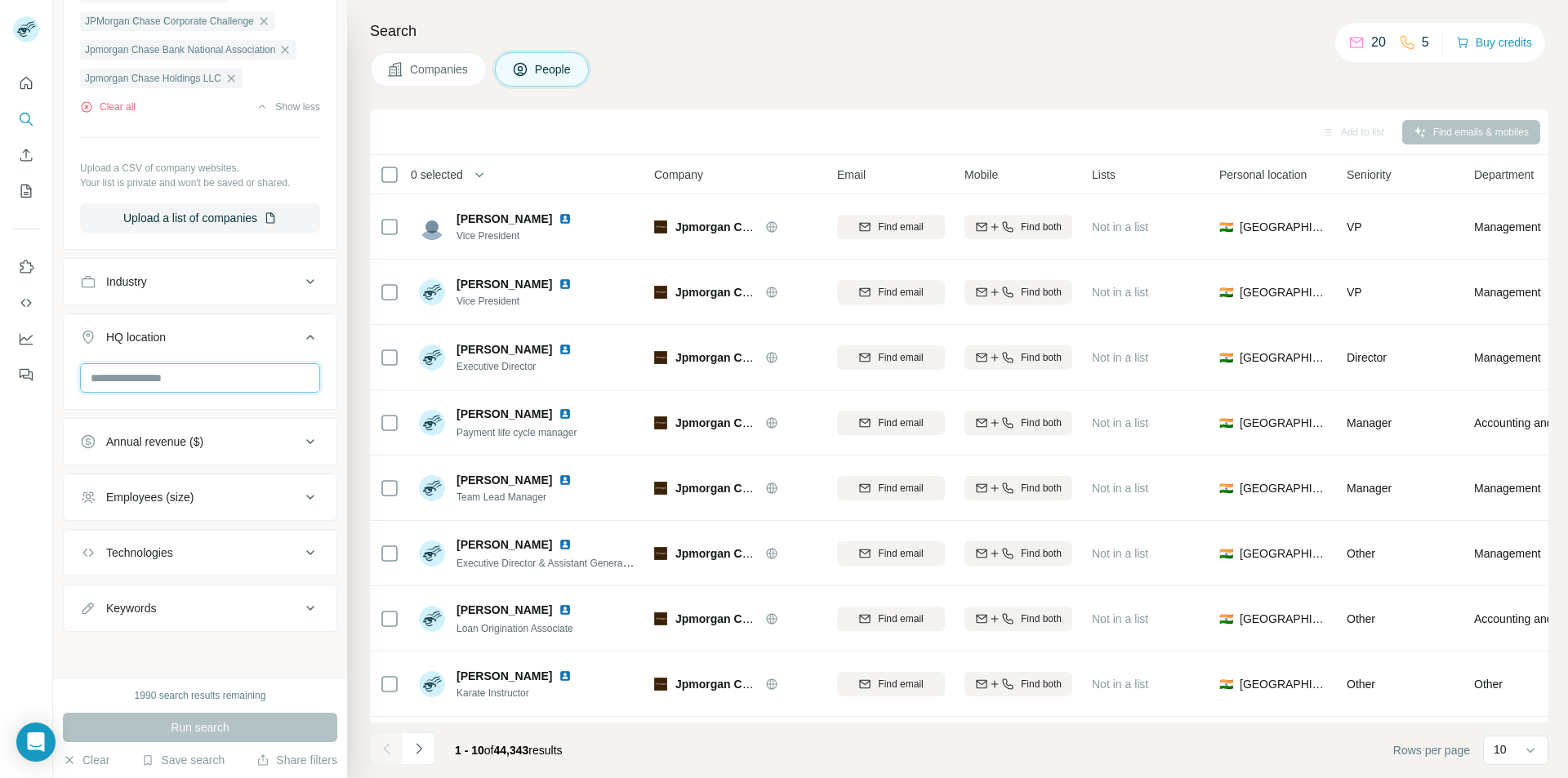
click at [169, 385] on input "text" at bounding box center [200, 378] width 240 height 29
type input "*"
click at [233, 312] on ul "Company 5 Select a company name or website JPMorganChase JPMorgan Chase Bank N.…" at bounding box center [200, 232] width 274 height 799
click at [229, 602] on div "Keywords" at bounding box center [190, 608] width 220 height 17
click at [178, 654] on input "text" at bounding box center [184, 650] width 208 height 29
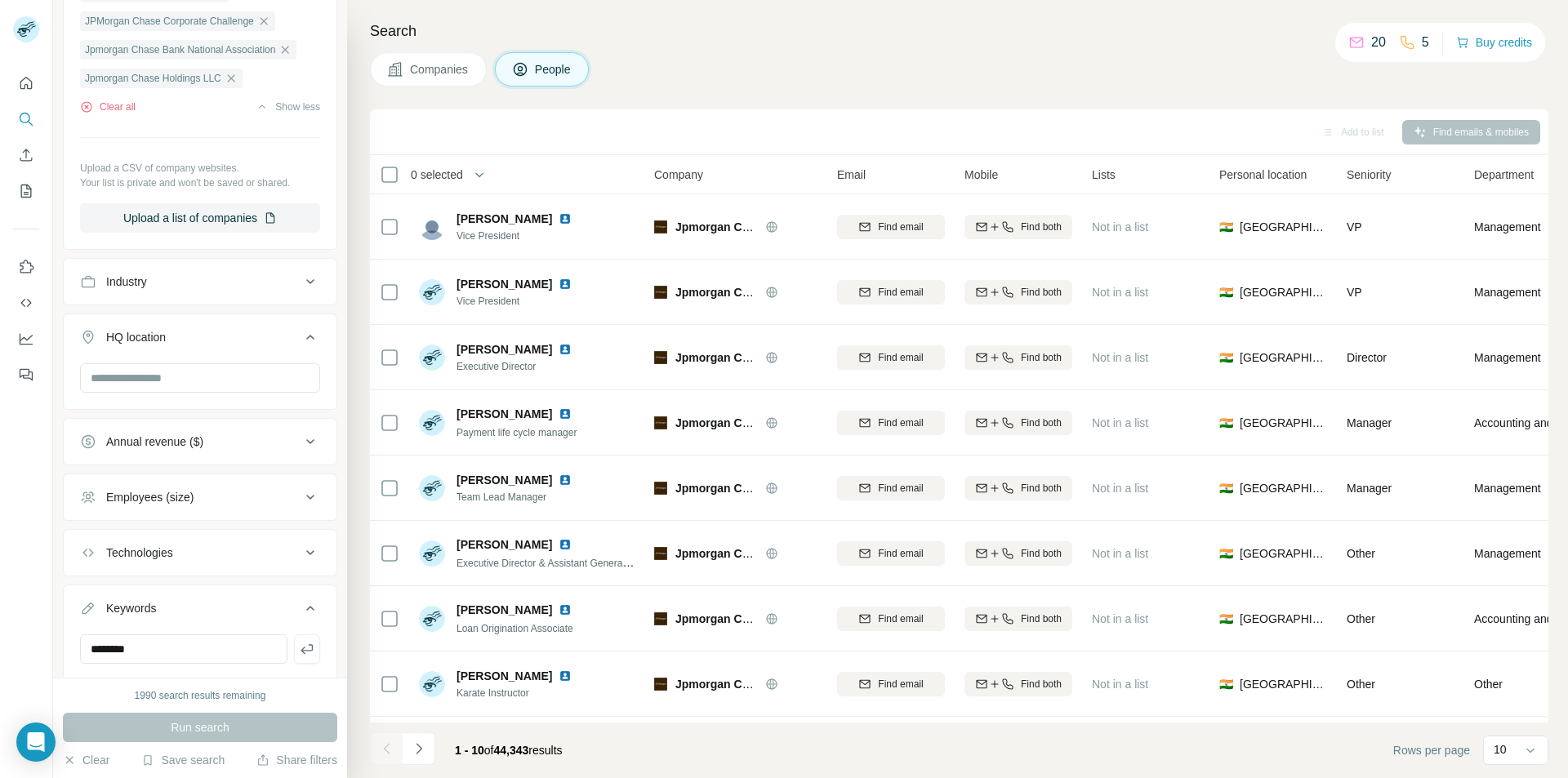
click at [282, 718] on div "Run search" at bounding box center [200, 728] width 274 height 29
click at [233, 730] on div "Run search" at bounding box center [200, 728] width 274 height 29
drag, startPoint x: 86, startPoint y: 692, endPoint x: 96, endPoint y: 691, distance: 10.0
click at [86, 691] on div "1990 search results remaining" at bounding box center [200, 696] width 274 height 15
drag, startPoint x: 190, startPoint y: 656, endPoint x: 0, endPoint y: 656, distance: 190.0
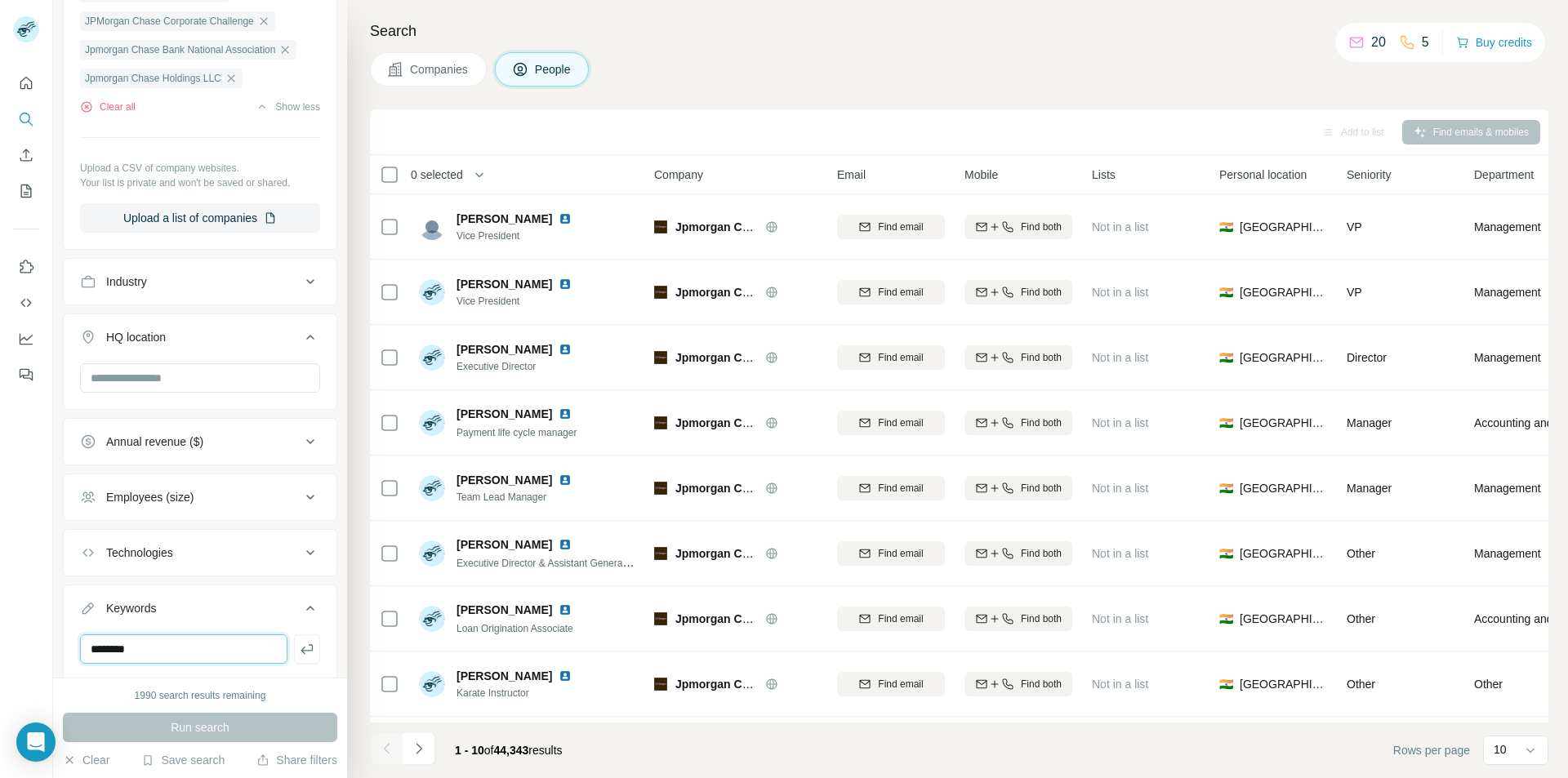
click at [0, 656] on div "New search Hide Company lookalikes Personal information Job title Seniority Dep…" at bounding box center [784, 389] width 1568 height 778
type input "******"
click at [301, 647] on icon "button" at bounding box center [307, 650] width 13 height 10
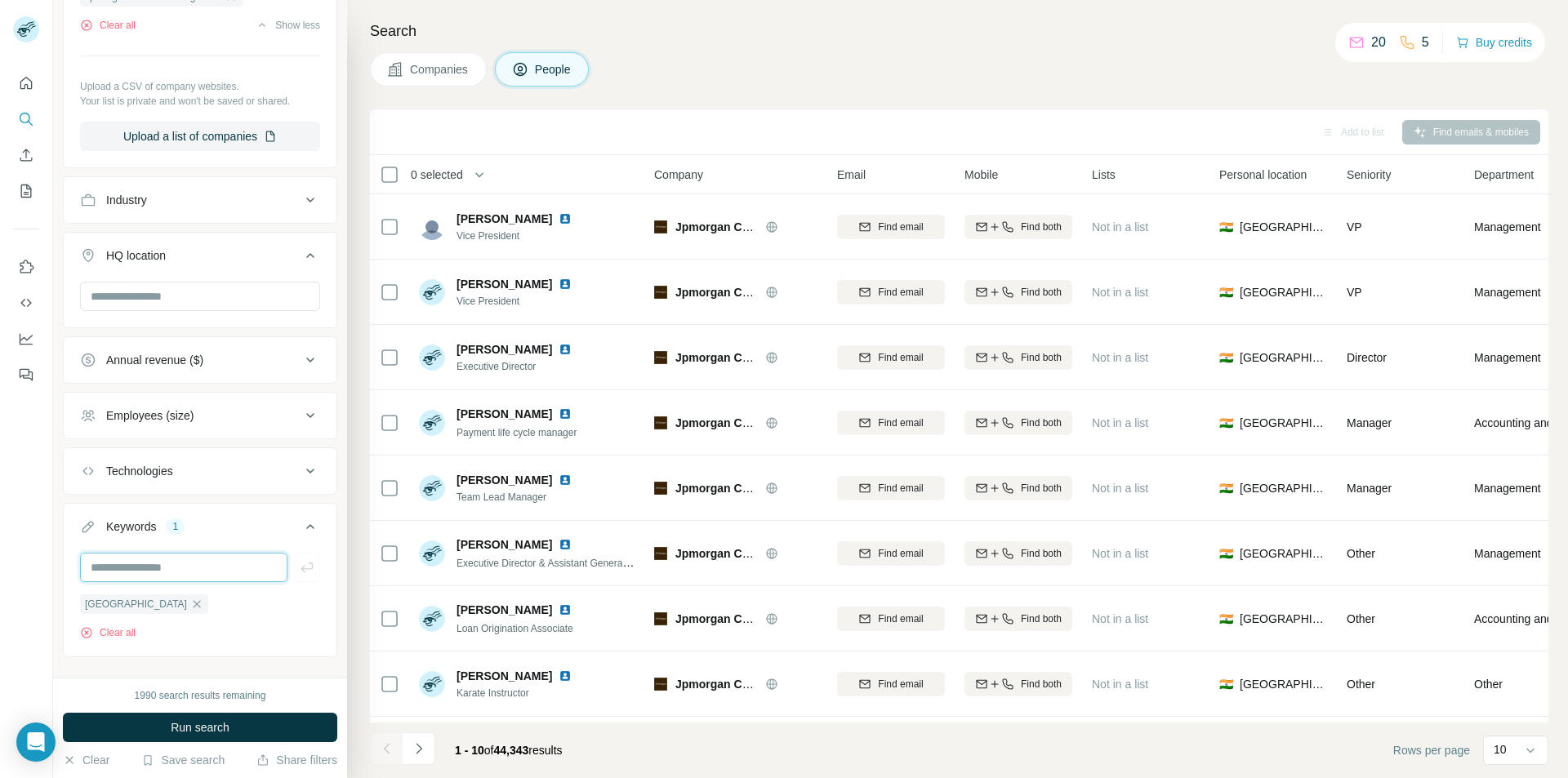
click at [162, 571] on input "text" at bounding box center [184, 567] width 208 height 29
type input "********"
click at [302, 561] on icon "button" at bounding box center [307, 567] width 17 height 17
click at [233, 724] on button "Run search" at bounding box center [200, 728] width 274 height 29
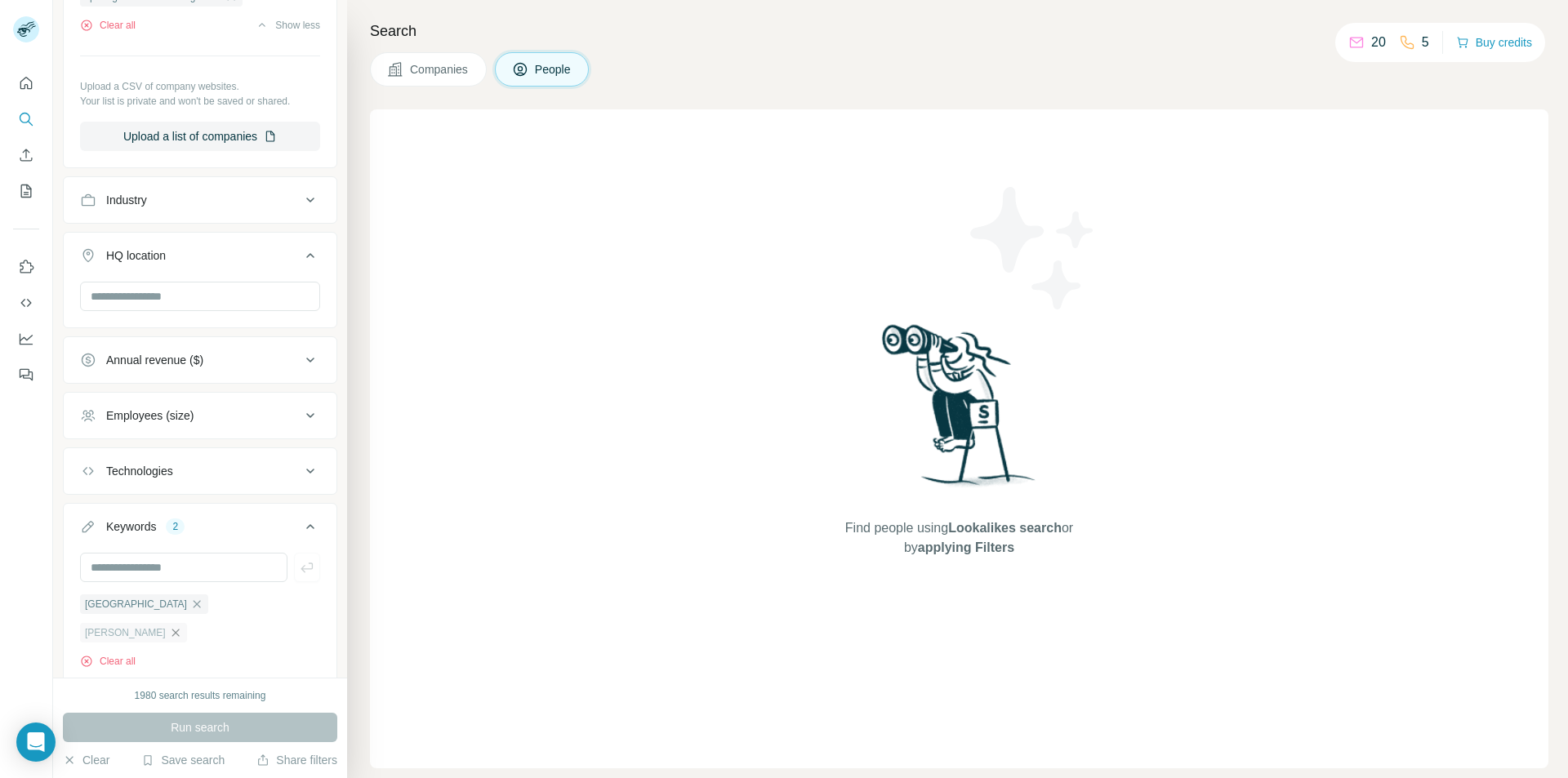
click at [182, 626] on icon "button" at bounding box center [175, 632] width 13 height 13
click at [219, 717] on button "Run search" at bounding box center [200, 728] width 274 height 29
click at [190, 603] on icon "button" at bounding box center [196, 604] width 13 height 13
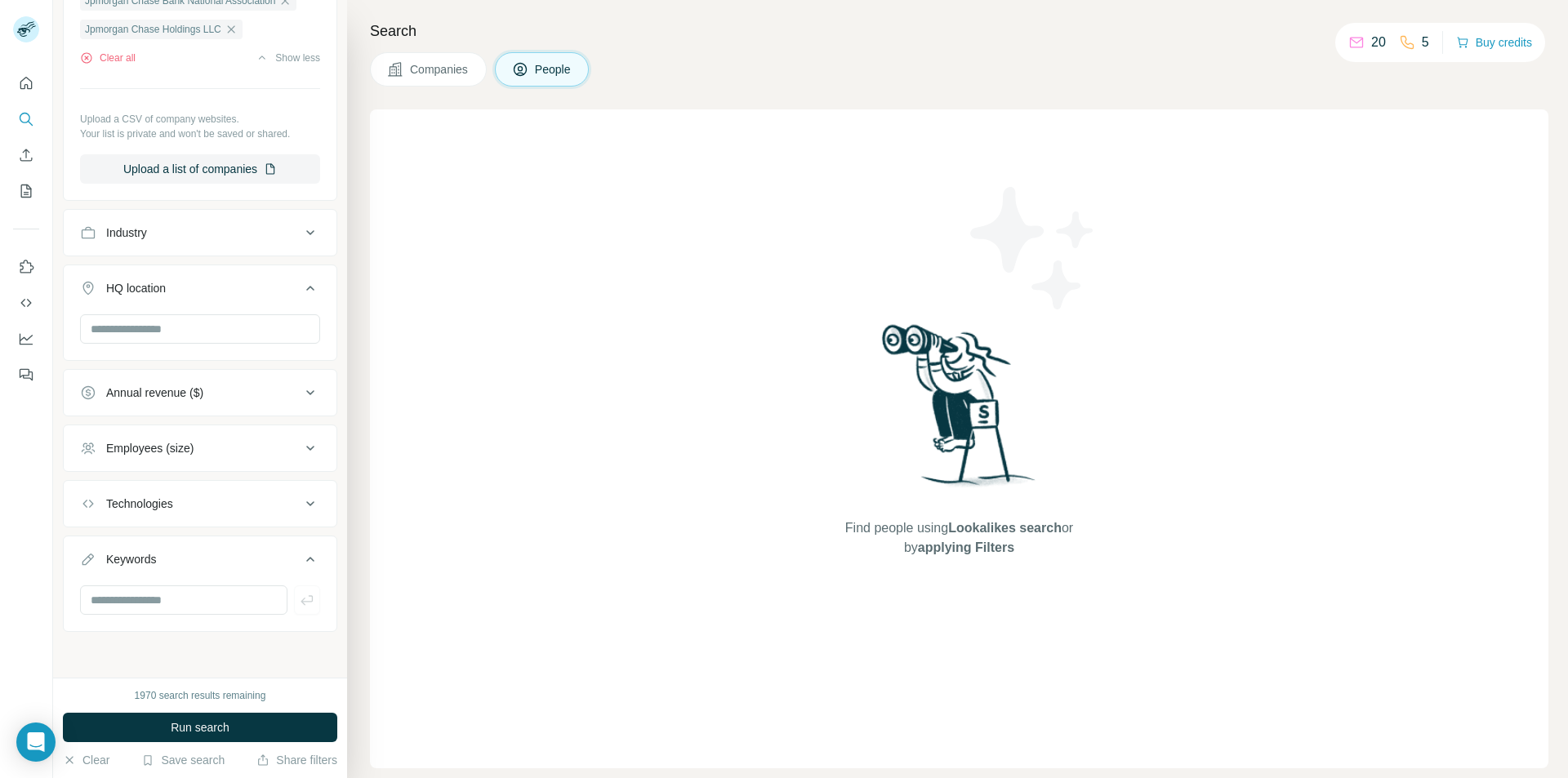
scroll to position [757, 0]
click at [194, 610] on input "text" at bounding box center [184, 601] width 208 height 29
click at [193, 608] on input "text" at bounding box center [184, 601] width 208 height 29
type input "*****"
click at [299, 603] on icon "button" at bounding box center [307, 600] width 17 height 17
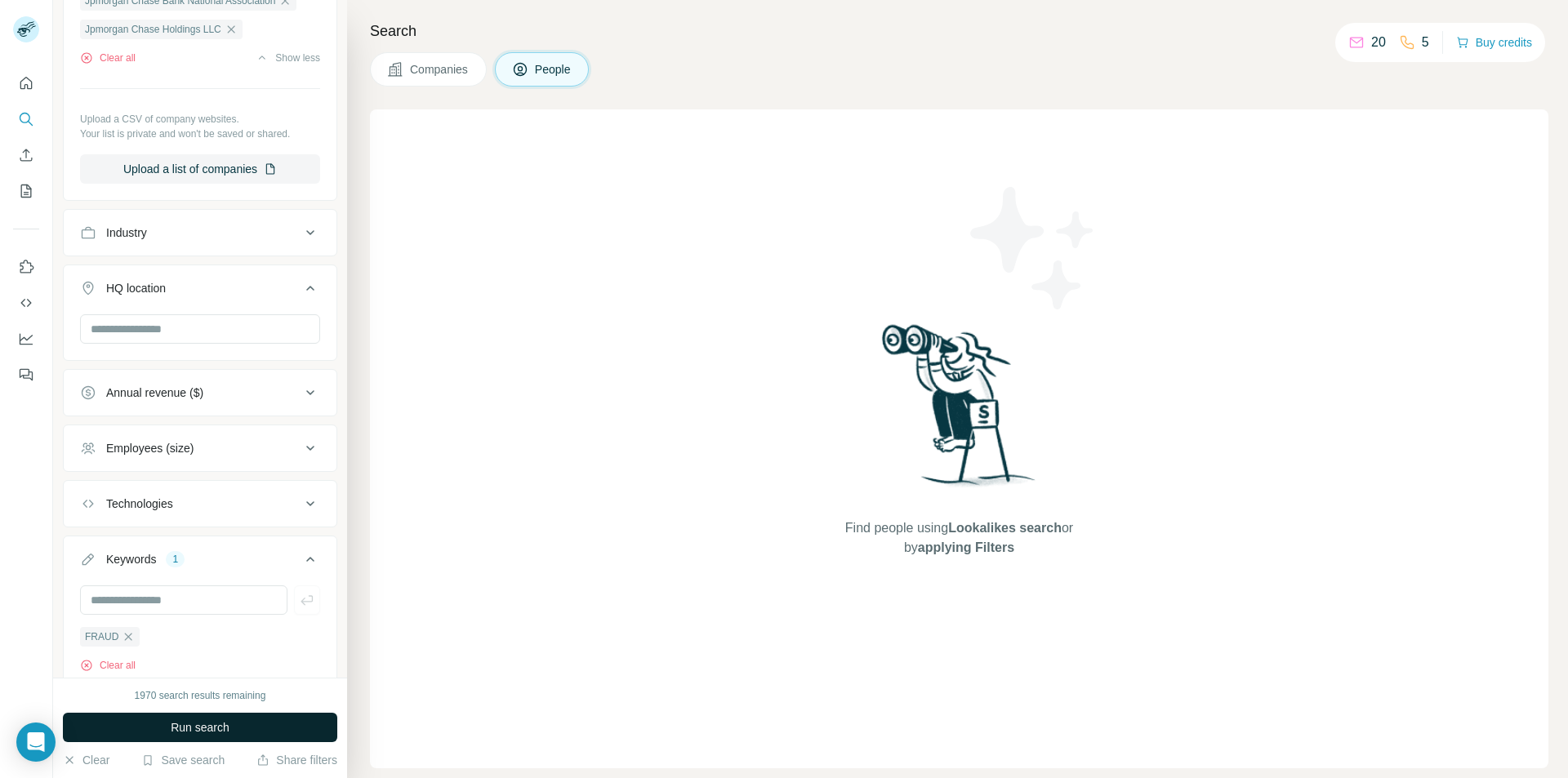
click at [194, 738] on button "Run search" at bounding box center [200, 728] width 274 height 29
